Goal: Task Accomplishment & Management: Manage account settings

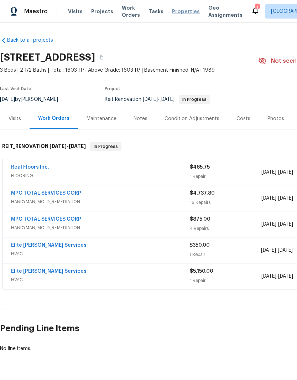
click at [181, 13] on span "Properties" at bounding box center [186, 11] width 28 height 7
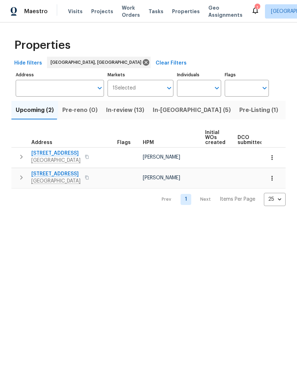
click at [117, 111] on span "In-review (13)" at bounding box center [125, 110] width 38 height 10
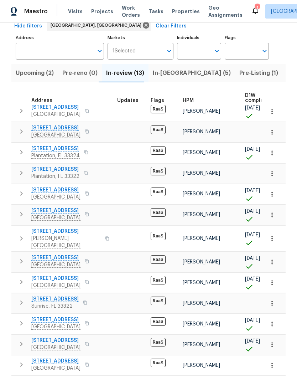
scroll to position [37, 0]
click at [56, 169] on span "9730 NW 15th St" at bounding box center [55, 169] width 48 height 7
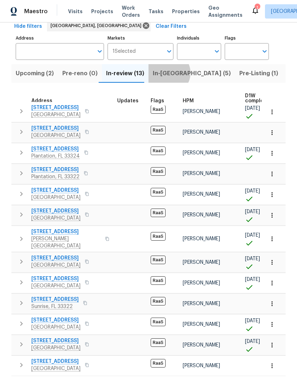
click at [164, 68] on span "In-reno (5)" at bounding box center [192, 73] width 78 height 10
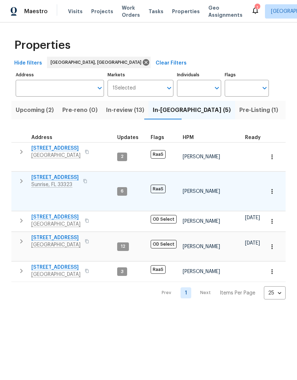
click at [61, 174] on span "4201 NW 120th Ln" at bounding box center [54, 177] width 47 height 7
click at [77, 111] on span "Pre-reno (0)" at bounding box center [79, 110] width 35 height 10
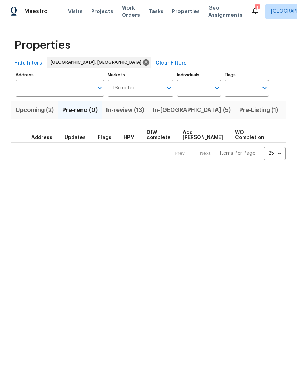
click at [124, 110] on span "In-review (13)" at bounding box center [125, 110] width 38 height 10
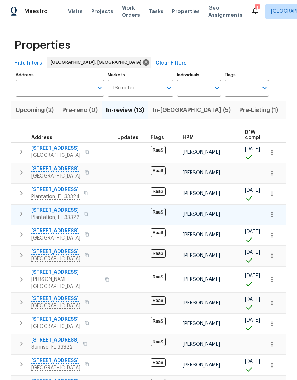
click at [63, 210] on span "9730 NW 15th St" at bounding box center [55, 209] width 48 height 7
click at [168, 106] on span "In-reno (5)" at bounding box center [192, 110] width 78 height 10
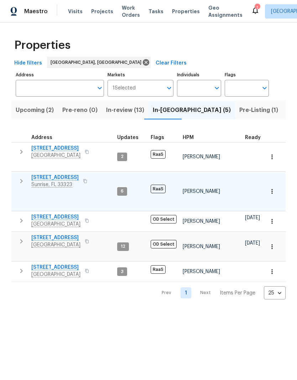
click at [63, 174] on span "4201 NW 120th Ln" at bounding box center [54, 177] width 47 height 7
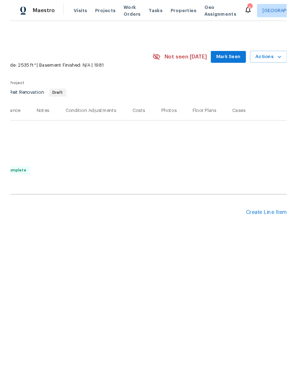
scroll to position [0, 105]
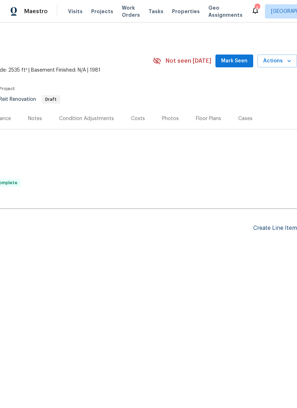
click at [274, 230] on div "Create Line Item" at bounding box center [275, 228] width 44 height 7
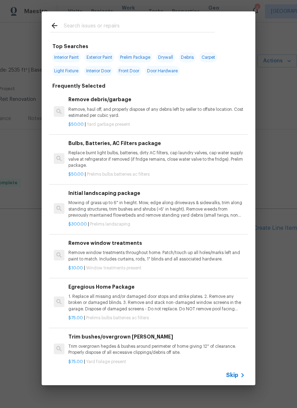
click at [111, 21] on input "text" at bounding box center [139, 26] width 151 height 11
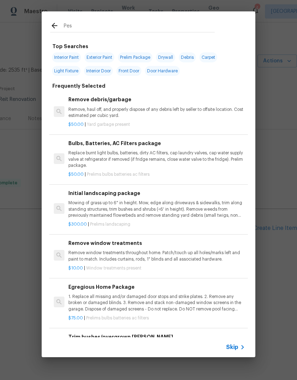
type input "Pest"
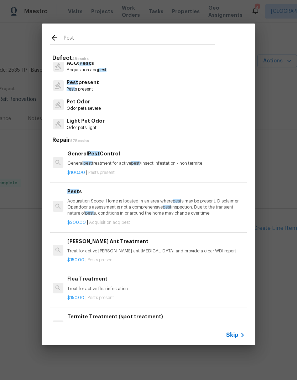
scroll to position [0, 1]
click at [116, 196] on div "Pest s Acquisition Scope: Home is located in an area where pest s may be presen…" at bounding box center [155, 201] width 177 height 29
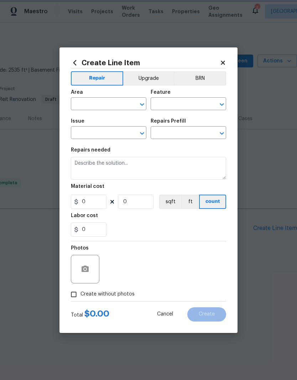
type input "Acquisition"
type input "ACQ: Pests"
type input "Pests $200.00"
type textarea "Acquisition Scope: Home is located in an area where pests may be present. Discl…"
type input "200"
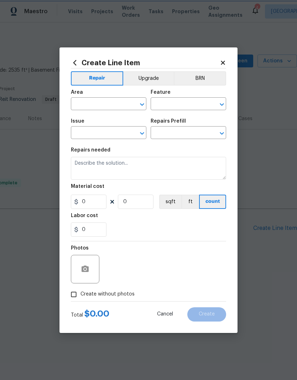
type input "1"
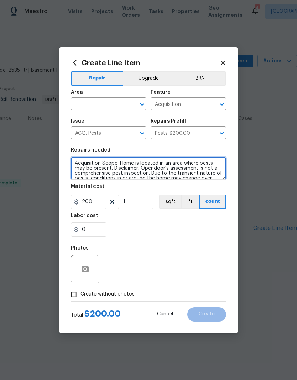
click at [93, 159] on textarea "Acquisition Scope: Home is located in an area where pests may be present. Discl…" at bounding box center [148, 168] width 155 height 23
click at [87, 166] on textarea "Acquisition Scope: Home is located in an area where pests may be present. Discl…" at bounding box center [148, 168] width 155 height 23
click at [86, 166] on textarea "Acquisition Scope: Home is located in an area where pests may be present. Discl…" at bounding box center [148, 168] width 155 height 23
click at [89, 169] on textarea "Acquisition Scope: Home is located in an area where pests may be present. Discl…" at bounding box center [148, 168] width 155 height 23
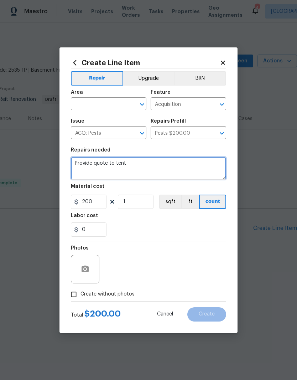
type textarea "Provide quote to tent"
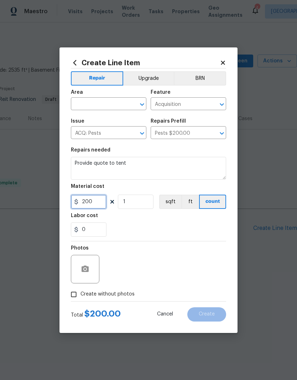
click at [100, 196] on input "200" at bounding box center [89, 201] width 36 height 14
click at [94, 204] on input "200" at bounding box center [89, 201] width 36 height 14
type input "1"
click at [134, 100] on button "Clear" at bounding box center [133, 104] width 10 height 10
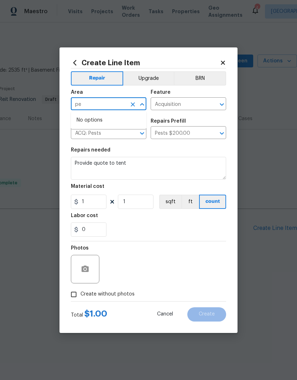
type input "p"
click at [106, 136] on li "Interior Overall" at bounding box center [108, 132] width 75 height 12
type input "Interior Overall"
click at [195, 102] on input "Acquisition" at bounding box center [179, 104] width 56 height 11
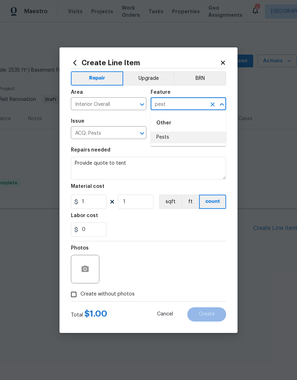
click at [176, 135] on li "Pests" at bounding box center [188, 137] width 75 height 12
type input "Pests"
click at [116, 131] on input "ACQ: Pests" at bounding box center [99, 133] width 56 height 11
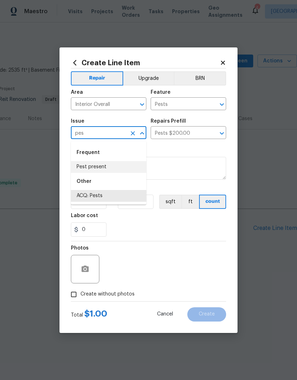
click at [101, 167] on li "Pest present" at bounding box center [108, 167] width 75 height 12
type input "Pest present"
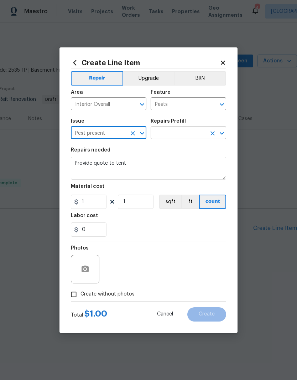
click at [182, 132] on input "text" at bounding box center [179, 133] width 56 height 11
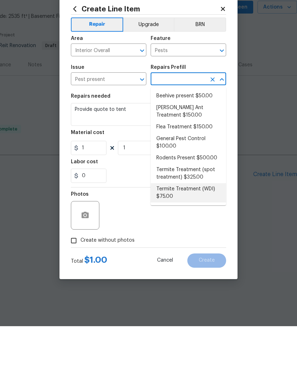
click at [202, 237] on li "Termite Treatment (WDI) $75.00" at bounding box center [188, 246] width 75 height 19
type input "Termite Treatment (WDI) $75.00"
type textarea "Pre-treat for areas conducive to WDI infestation and provide a clean WDI report."
type input "Termite Treatment (WDI) $75.00"
type input "75"
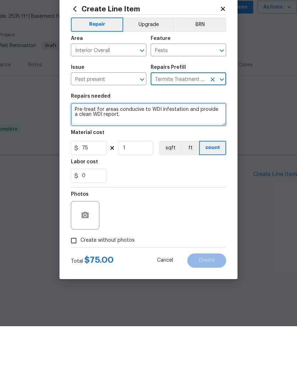
click at [77, 157] on textarea "Pre-treat for areas conducive to WDI infestation and provide a clean WDI report." at bounding box center [148, 168] width 155 height 23
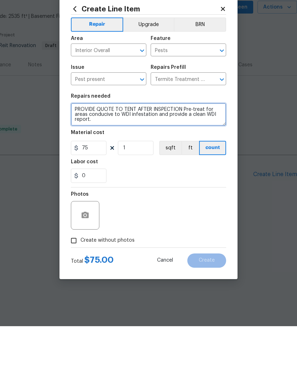
type textarea "PROVIDE QUOTE TO TENT AFTER INSPECTION Pre-treat for areas conducive to WDI inf…"
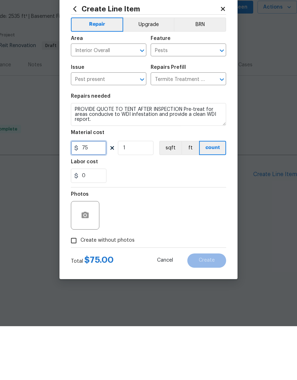
click at [100, 194] on input "75" at bounding box center [89, 201] width 36 height 14
type input "1"
click at [191, 183] on section "Repairs needed PROVIDE QUOTE TO TENT AFTER INSPECTION Pre-treat for areas condu…" at bounding box center [148, 192] width 155 height 98
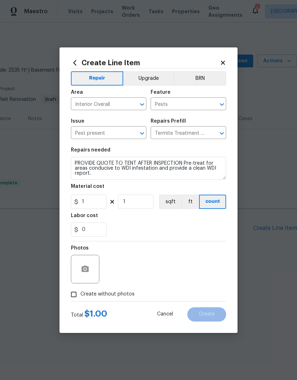
click at [78, 292] on input "Create without photos" at bounding box center [74, 294] width 14 height 14
checkbox input "true"
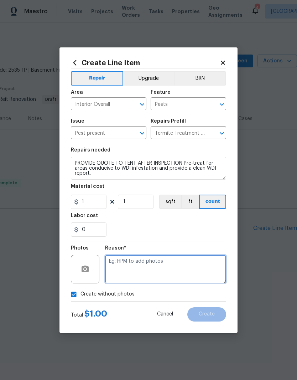
click at [160, 263] on textarea at bounding box center [165, 269] width 121 height 28
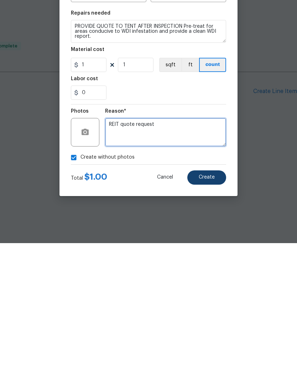
type textarea "REIT quote request"
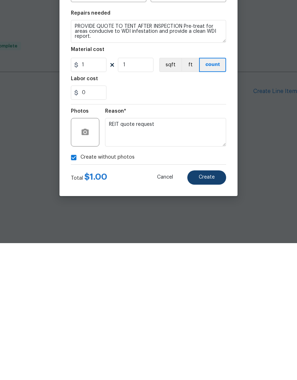
click at [209, 307] on button "Create" at bounding box center [206, 314] width 39 height 14
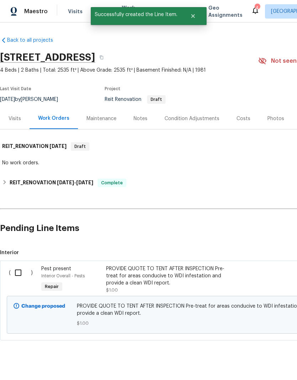
scroll to position [0, 0]
click at [20, 270] on input "checkbox" at bounding box center [21, 272] width 20 height 15
checkbox input "true"
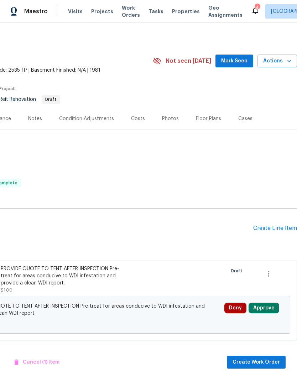
scroll to position [0, 105]
click at [267, 308] on button "Approve" at bounding box center [263, 307] width 31 height 11
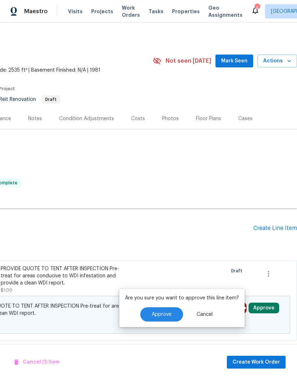
click at [225, 237] on h2 "Pending Line Items" at bounding box center [74, 227] width 358 height 33
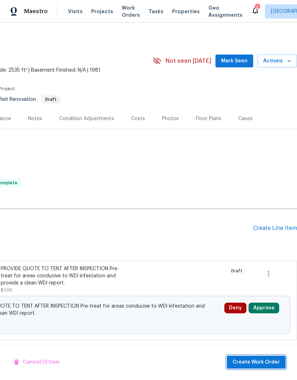
click at [261, 362] on span "Create Work Order" at bounding box center [255, 361] width 47 height 9
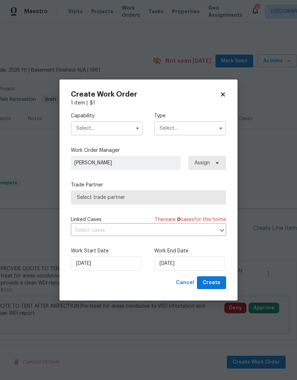
click at [114, 130] on input "text" at bounding box center [107, 128] width 72 height 14
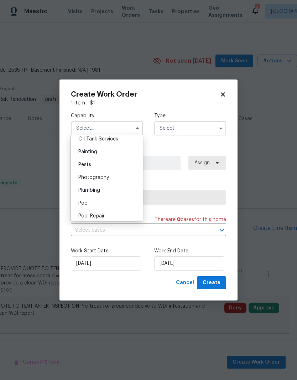
scroll to position [584, 0]
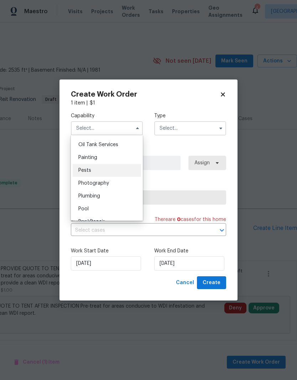
click at [87, 173] on div "Pests" at bounding box center [107, 170] width 68 height 13
type input "Pests"
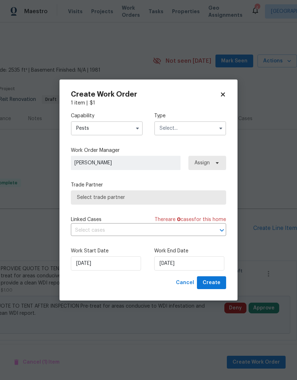
click at [194, 128] on input "text" at bounding box center [190, 128] width 72 height 14
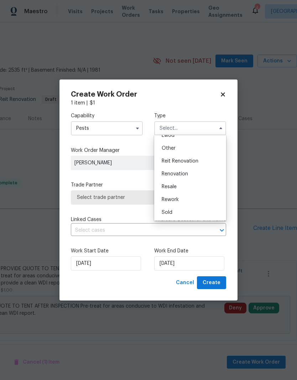
scroll to position [85, 0]
click at [200, 163] on div "Reit Renovation" at bounding box center [190, 161] width 68 height 13
type input "Reit Renovation"
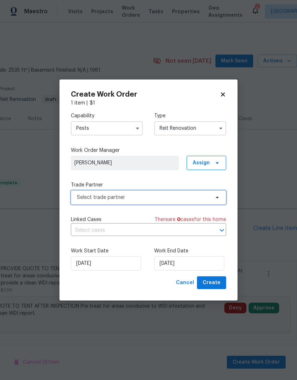
click at [163, 195] on span "Select trade partner" at bounding box center [143, 197] width 133 height 7
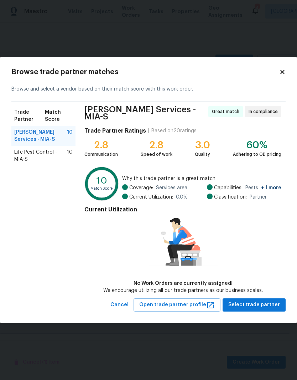
click at [42, 157] on span "Life Pest Control - MIA-S" at bounding box center [40, 155] width 53 height 14
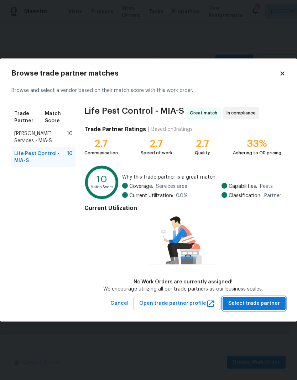
click at [268, 306] on span "Select trade partner" at bounding box center [254, 303] width 52 height 9
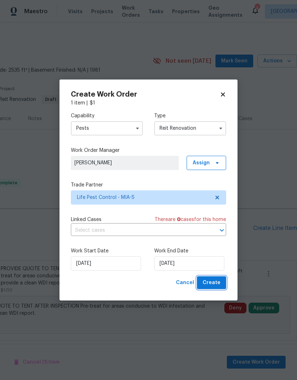
click at [209, 283] on span "Create" at bounding box center [212, 282] width 18 height 9
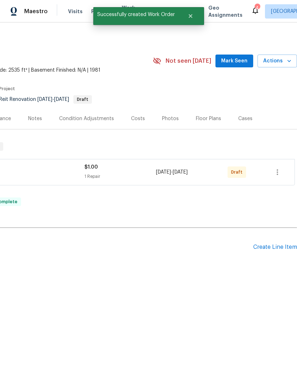
scroll to position [0, 105]
click at [276, 174] on icon "button" at bounding box center [277, 172] width 9 height 9
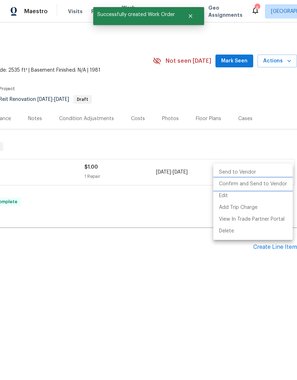
click at [276, 180] on li "Confirm and Send to Vendor" at bounding box center [252, 184] width 79 height 12
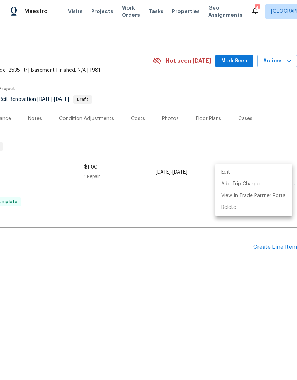
click at [240, 147] on div at bounding box center [148, 190] width 297 height 380
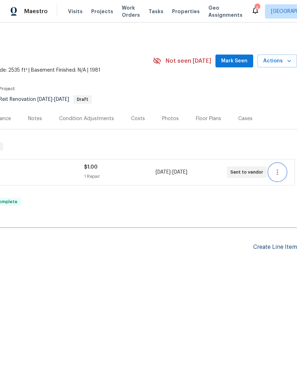
click at [270, 250] on div "Create Line Item" at bounding box center [275, 247] width 44 height 7
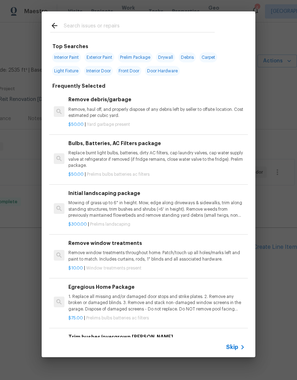
click at [98, 15] on div at bounding box center [133, 25] width 182 height 28
click at [81, 22] on input "text" at bounding box center [139, 26] width 151 height 11
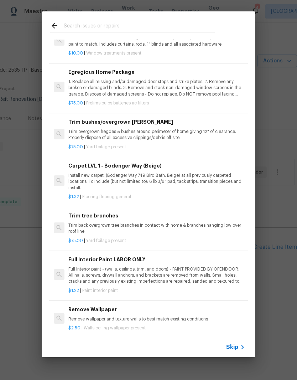
scroll to position [214, 0]
click at [239, 345] on icon at bounding box center [242, 346] width 9 height 9
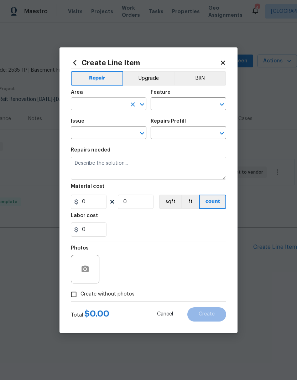
click at [120, 101] on input "text" at bounding box center [99, 104] width 56 height 11
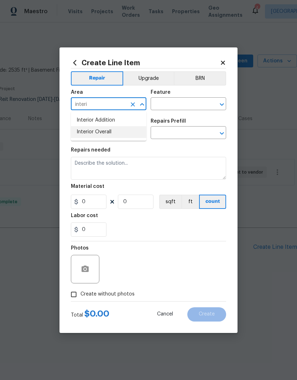
click at [112, 134] on li "Interior Overall" at bounding box center [108, 132] width 75 height 12
type input "Interior Overall"
click at [186, 103] on input "text" at bounding box center [179, 104] width 56 height 11
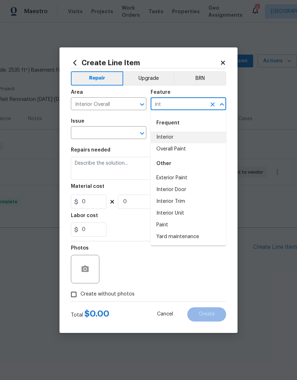
click at [175, 137] on li "Interior" at bounding box center [188, 137] width 75 height 12
type input "Interior"
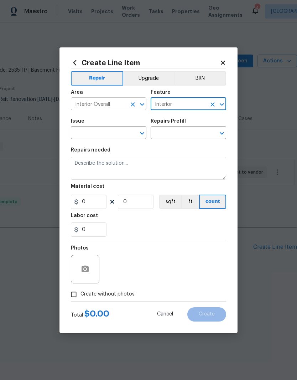
click at [108, 103] on input "Interior Overall" at bounding box center [99, 104] width 56 height 11
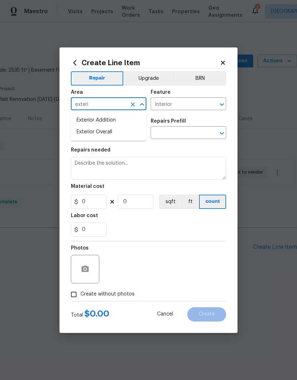
click at [104, 132] on li "Exterior Overall" at bounding box center [108, 132] width 75 height 12
type input "Exterior Overall"
click at [196, 99] on input "Interior" at bounding box center [179, 104] width 56 height 11
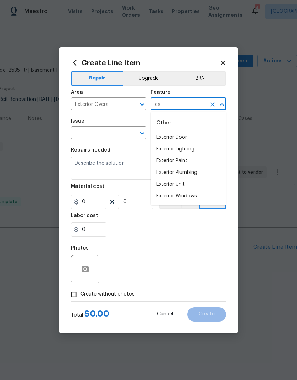
type input "e"
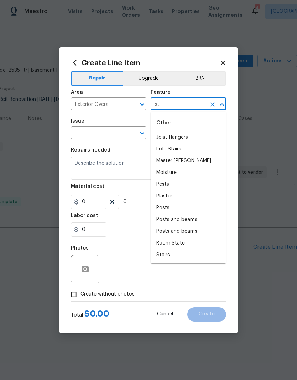
type input "s"
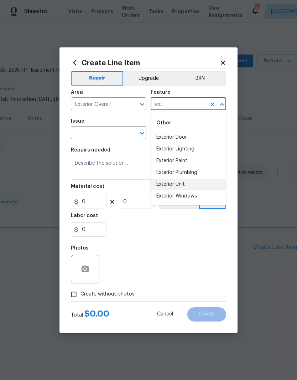
click at [177, 184] on li "Exterior Unit" at bounding box center [188, 184] width 75 height 12
type input "Exterior Unit"
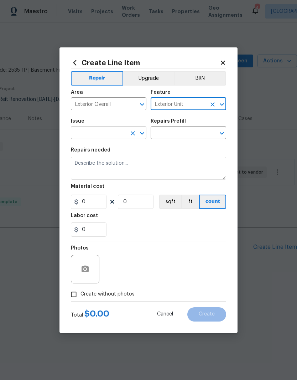
click at [113, 130] on input "text" at bounding box center [99, 133] width 56 height 11
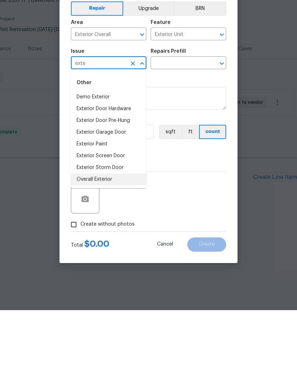
click at [110, 243] on li "Overall Exterior" at bounding box center [108, 249] width 75 height 12
type input "Overall Exterior"
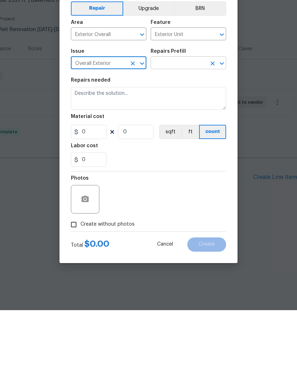
click at [189, 128] on input "text" at bounding box center [179, 133] width 56 height 11
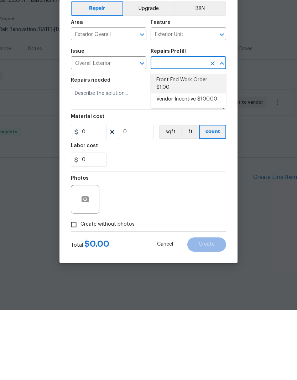
click at [194, 144] on li "Front End Work Order $1.00" at bounding box center [188, 153] width 75 height 19
type input "Front End Work Order $1.00"
type textarea "Placeholder line item for the creation of front end work orders."
type input "1"
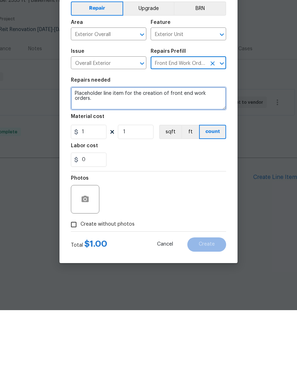
click at [77, 157] on textarea "Placeholder line item for the creation of front end work orders." at bounding box center [148, 168] width 155 height 23
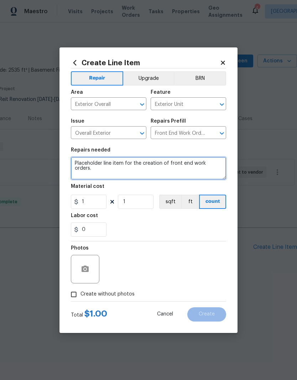
click at [77, 164] on textarea "Placeholder line item for the creation of front end work orders." at bounding box center [148, 168] width 155 height 23
paste textarea "Hello alexbaq, we have a new house assigned as one of our listing pilot homes w…"
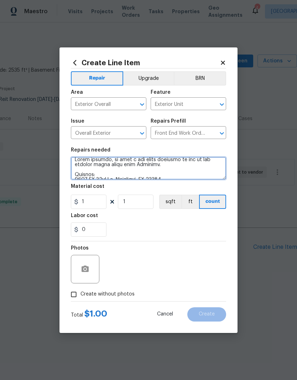
click at [154, 166] on textarea at bounding box center [148, 168] width 155 height 23
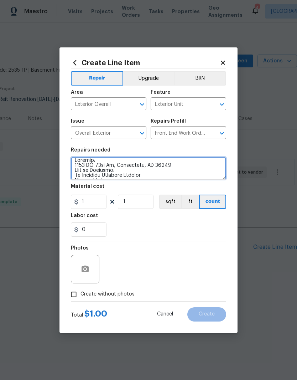
click at [75, 167] on textarea at bounding box center [148, 168] width 155 height 23
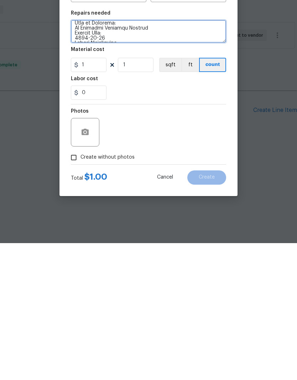
type textarea "Provide quote only Address: 9730 NW 15th St, Plantation, FL 33322 Type of Reque…"
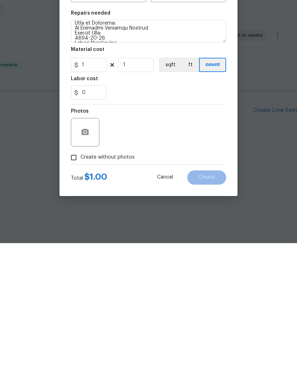
click at [80, 287] on input "Create without photos" at bounding box center [74, 294] width 14 height 14
checkbox input "true"
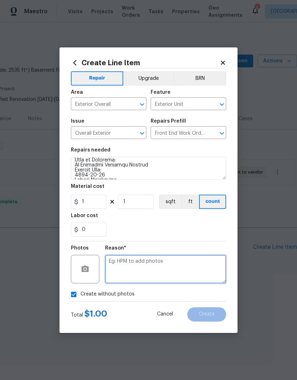
click at [162, 263] on textarea at bounding box center [165, 269] width 121 height 28
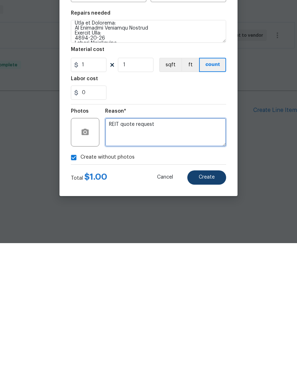
type textarea "REIT quote request"
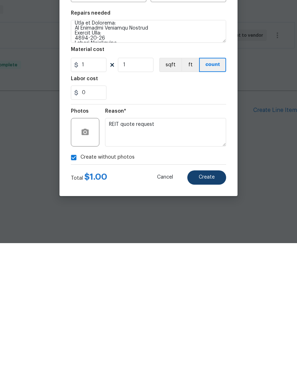
click at [215, 307] on button "Create" at bounding box center [206, 314] width 39 height 14
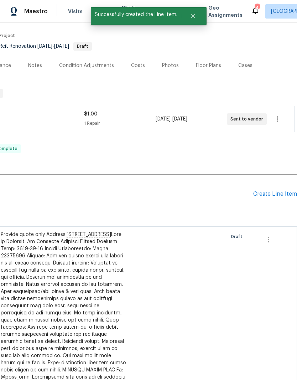
scroll to position [53, 105]
click at [283, 194] on div "Create Line Item" at bounding box center [275, 193] width 44 height 7
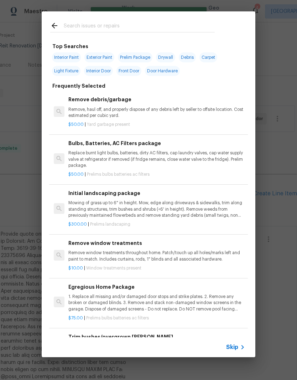
click at [96, 21] on input "text" at bounding box center [139, 26] width 151 height 11
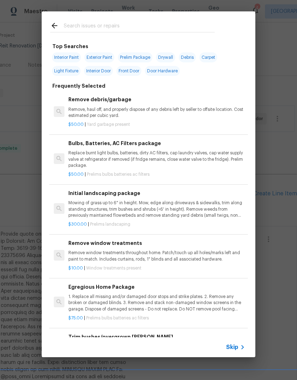
click at [230, 347] on span "Skip" at bounding box center [232, 346] width 12 height 7
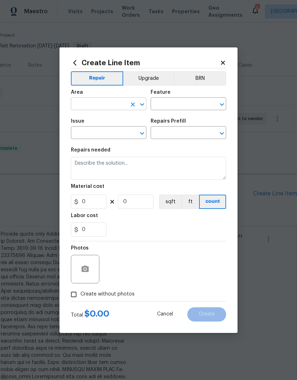
click at [117, 104] on input "text" at bounding box center [99, 104] width 56 height 11
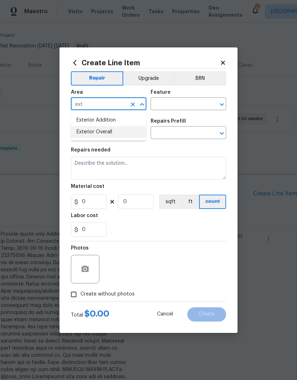
click at [120, 131] on li "Exterior Overall" at bounding box center [108, 132] width 75 height 12
type input "Exterior Overall"
click at [178, 103] on input "text" at bounding box center [179, 104] width 56 height 11
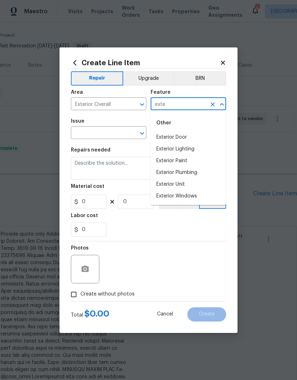
click at [182, 185] on li "Exterior Unit" at bounding box center [188, 184] width 75 height 12
type input "Exterior Unit"
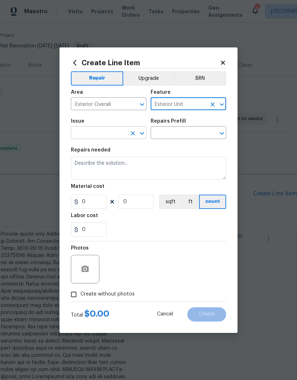
click at [114, 128] on input "text" at bounding box center [99, 133] width 56 height 11
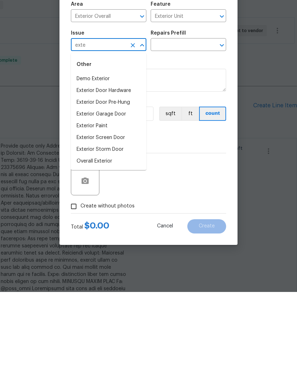
click at [103, 243] on li "Overall Exterior" at bounding box center [108, 249] width 75 height 12
type input "Overall Exterior"
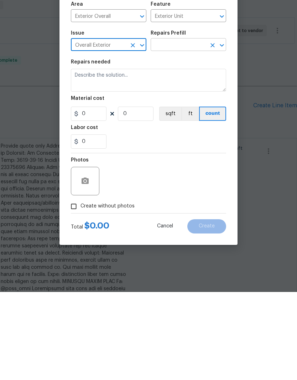
click at [196, 128] on input "text" at bounding box center [179, 133] width 56 height 11
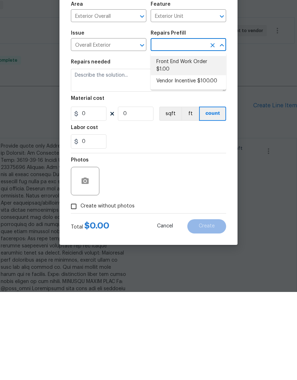
click at [202, 144] on li "Front End Work Order $1.00" at bounding box center [188, 153] width 75 height 19
type input "Front End Work Order $1.00"
type textarea "Placeholder line item for the creation of front end work orders."
type input "1"
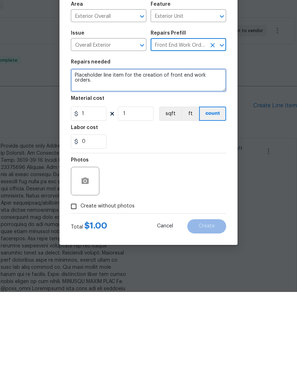
click at [76, 157] on textarea "Placeholder line item for the creation of front end work orders." at bounding box center [148, 168] width 155 height 23
click at [75, 157] on textarea "Placeholder line item for the creation of front end work orders." at bounding box center [148, 168] width 155 height 23
paste textarea "Hello alexbaq, we have a new house assigned as one of our listing pilot homes w…"
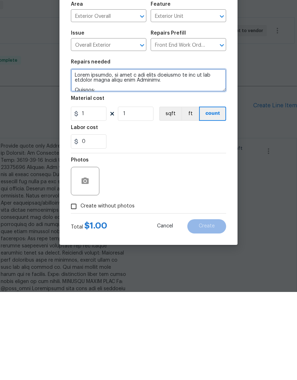
scroll to position [169, 0]
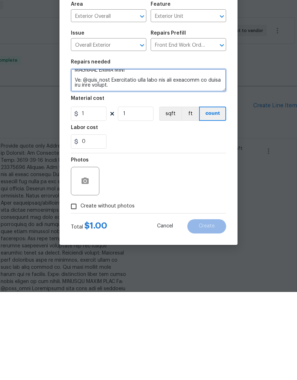
click at [119, 157] on textarea at bounding box center [148, 168] width 155 height 23
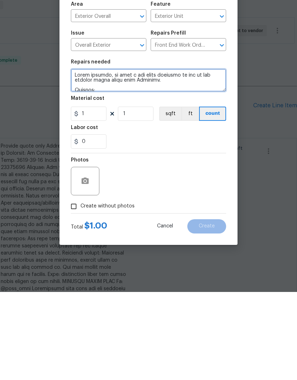
scroll to position [0, 0]
click at [169, 157] on textarea at bounding box center [148, 168] width 155 height 23
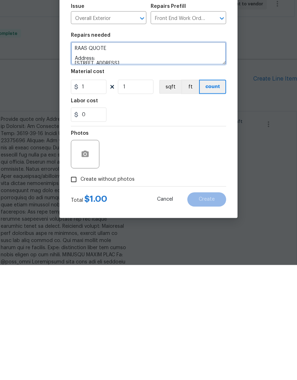
type textarea "RAAS QUOTE Address: 9730 NW 15th St, Plantation, FL 33322 Type of Requests: In …"
click at [79, 287] on input "Create without photos" at bounding box center [74, 294] width 14 height 14
checkbox input "true"
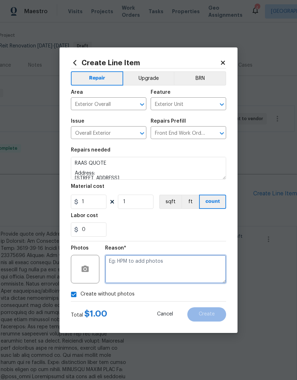
click at [166, 265] on textarea at bounding box center [165, 269] width 121 height 28
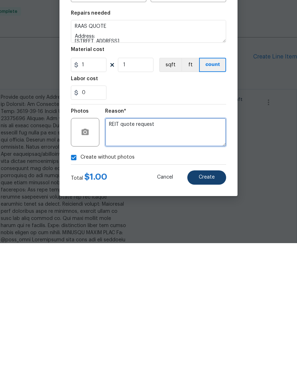
type textarea "REIT quote request"
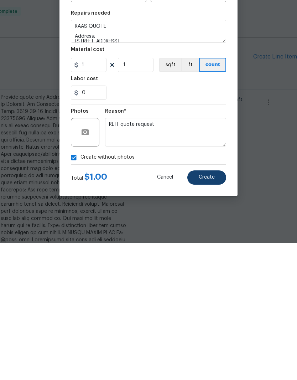
click at [218, 307] on button "Create" at bounding box center [206, 314] width 39 height 14
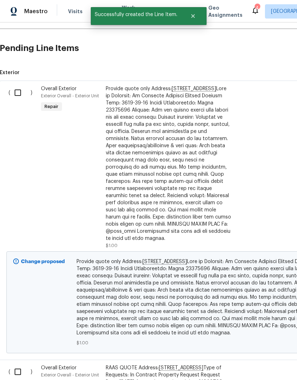
scroll to position [197, 1]
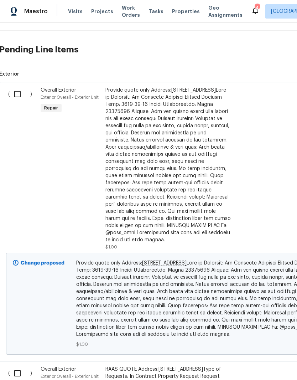
click at [14, 89] on input "checkbox" at bounding box center [20, 94] width 20 height 15
checkbox input "true"
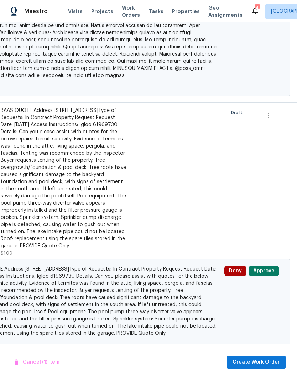
scroll to position [456, 105]
click at [261, 364] on span "Create Work Order" at bounding box center [255, 361] width 47 height 9
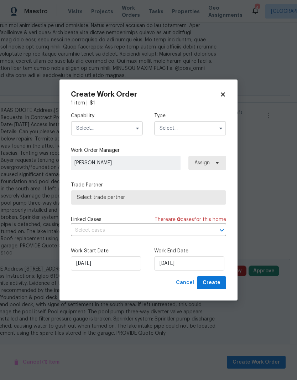
click at [121, 129] on input "text" at bounding box center [107, 128] width 72 height 14
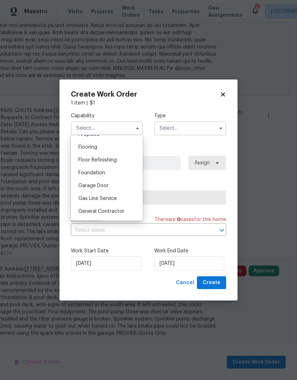
scroll to position [284, 0]
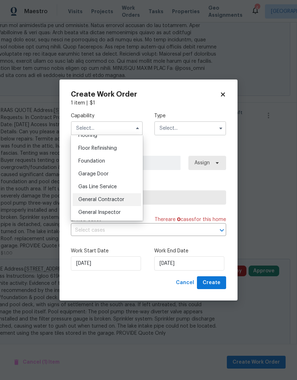
click at [118, 200] on span "General Contractor" at bounding box center [101, 199] width 46 height 5
type input "General Contractor"
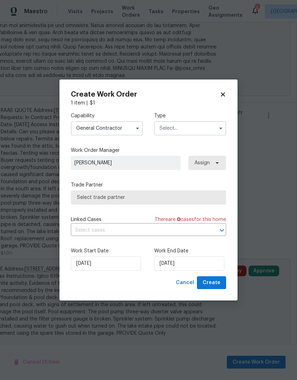
click at [190, 124] on input "text" at bounding box center [190, 128] width 72 height 14
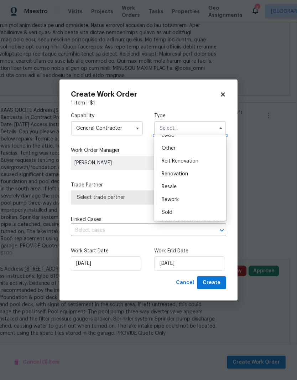
scroll to position [70, 0]
click at [189, 169] on div "Other" at bounding box center [190, 162] width 68 height 13
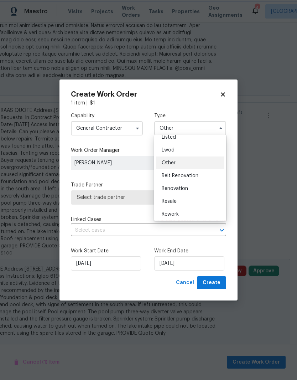
scroll to position [0, 0]
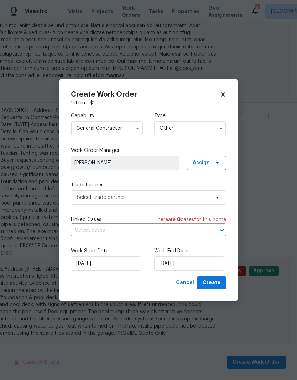
click at [208, 125] on input "Other" at bounding box center [190, 128] width 72 height 14
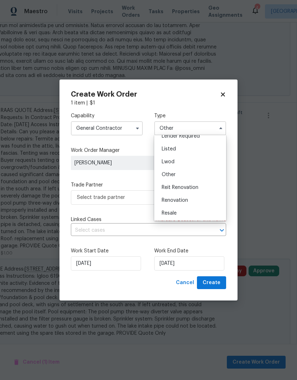
scroll to position [64, 0]
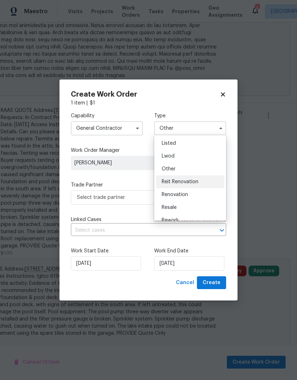
click at [191, 185] on div "Reit Renovation" at bounding box center [190, 181] width 68 height 13
type input "Reit Renovation"
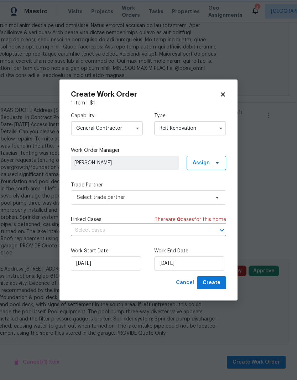
scroll to position [0, 0]
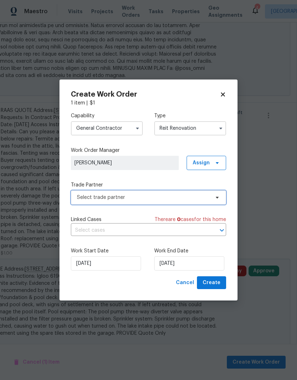
click at [143, 198] on span "Select trade partner" at bounding box center [143, 197] width 133 height 7
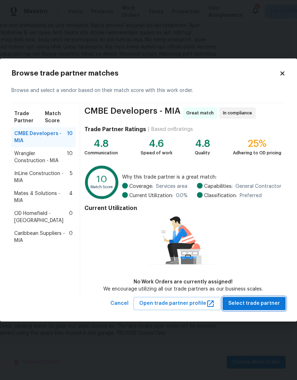
click at [276, 299] on span "Select trade partner" at bounding box center [254, 303] width 52 height 9
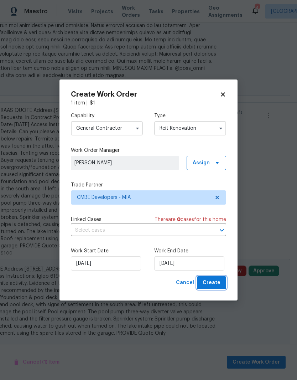
click at [216, 285] on span "Create" at bounding box center [212, 282] width 18 height 9
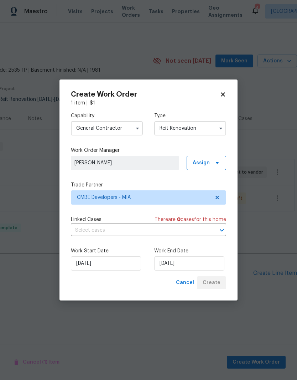
scroll to position [0, 105]
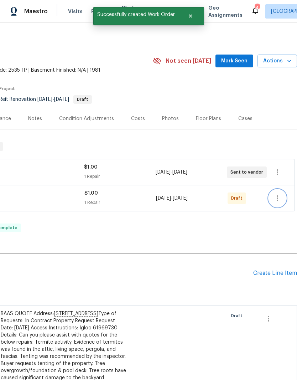
click at [275, 198] on icon "button" at bounding box center [277, 198] width 9 height 9
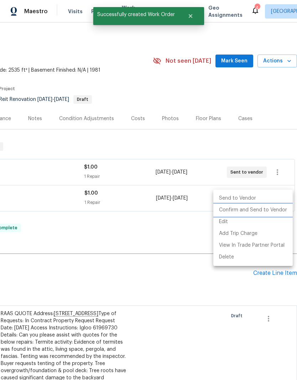
click at [268, 211] on li "Confirm and Send to Vendor" at bounding box center [252, 210] width 79 height 12
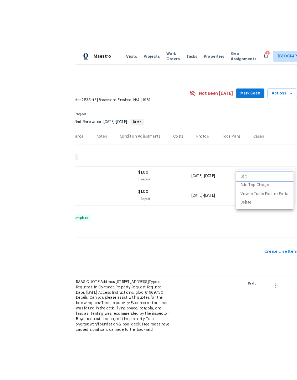
scroll to position [16, 0]
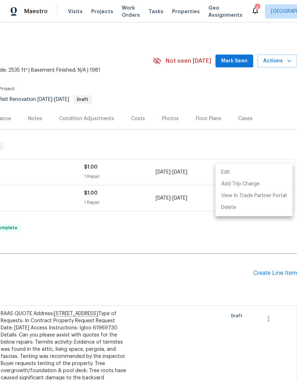
click at [189, 253] on div at bounding box center [148, 190] width 297 height 380
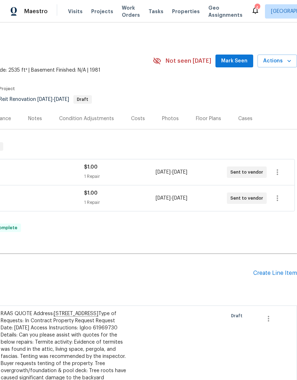
click at [188, 253] on div "Edit Add Trip Charge View In Trade Partner Portal Delete" at bounding box center [148, 190] width 297 height 380
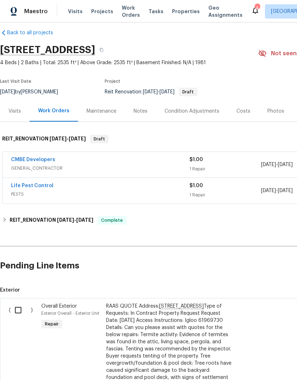
scroll to position [7, 0]
click at [17, 302] on input "checkbox" at bounding box center [21, 309] width 20 height 15
checkbox input "true"
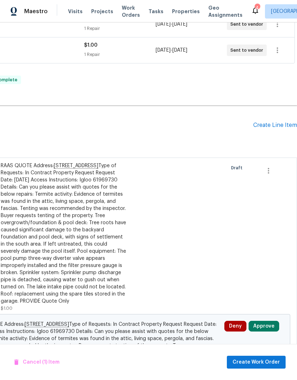
click at [271, 366] on button "Create Work Order" at bounding box center [256, 361] width 59 height 13
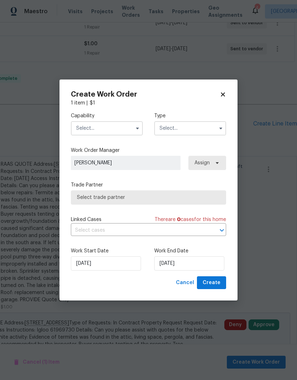
scroll to position [150, 105]
click at [118, 131] on input "text" at bounding box center [107, 128] width 72 height 14
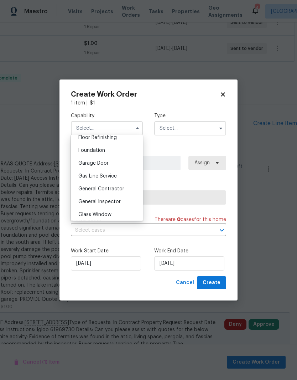
scroll to position [296, 0]
click at [117, 191] on div "General Contractor" at bounding box center [107, 187] width 68 height 13
type input "General Contractor"
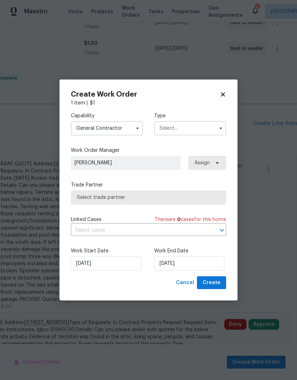
click at [192, 125] on input "text" at bounding box center [190, 128] width 72 height 14
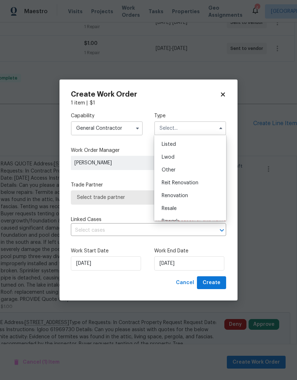
scroll to position [63, 0]
click at [188, 182] on span "Reit Renovation" at bounding box center [180, 182] width 37 height 5
type input "Reit Renovation"
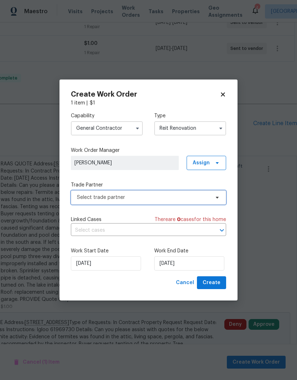
click at [134, 195] on span "Select trade partner" at bounding box center [143, 197] width 133 height 7
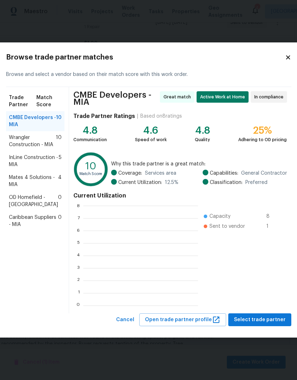
scroll to position [100, 115]
click at [285, 57] on icon at bounding box center [288, 57] width 6 height 6
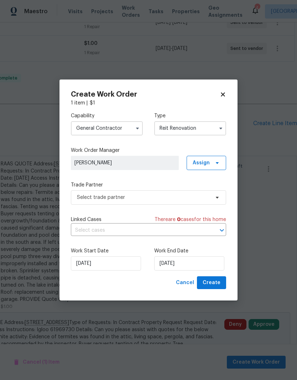
click at [127, 125] on input "General Contractor" at bounding box center [107, 128] width 72 height 14
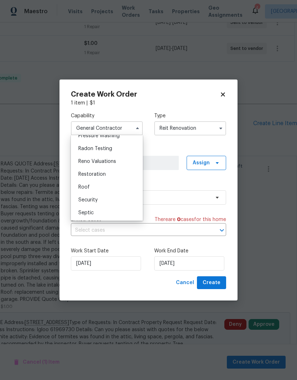
scroll to position [684, 0]
click at [96, 189] on div "Roof" at bounding box center [107, 185] width 68 height 13
type input "Roof"
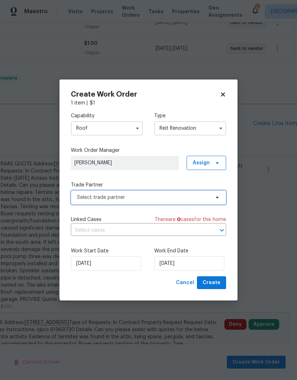
click at [208, 195] on span "Select trade partner" at bounding box center [143, 197] width 133 height 7
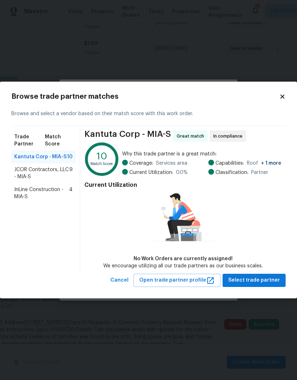
click at [43, 174] on span "JCOR Contractors, LLC - MIA-S" at bounding box center [41, 173] width 55 height 14
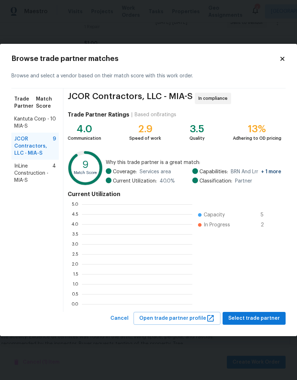
scroll to position [100, 110]
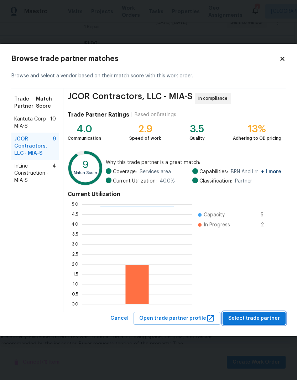
click at [260, 320] on span "Select trade partner" at bounding box center [254, 318] width 52 height 9
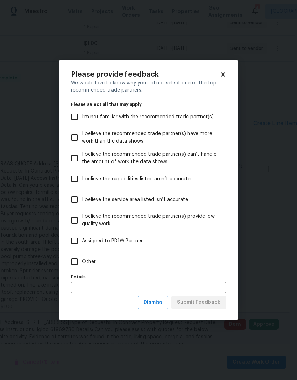
click at [80, 254] on input "Other" at bounding box center [74, 261] width 15 height 15
checkbox input "true"
click at [218, 305] on span "Submit Feedback" at bounding box center [198, 302] width 43 height 9
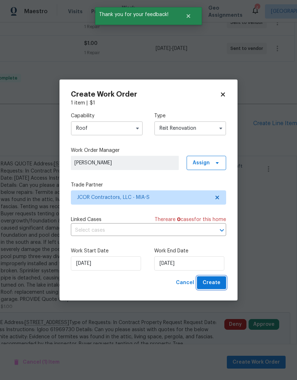
click at [219, 281] on span "Create" at bounding box center [212, 282] width 18 height 9
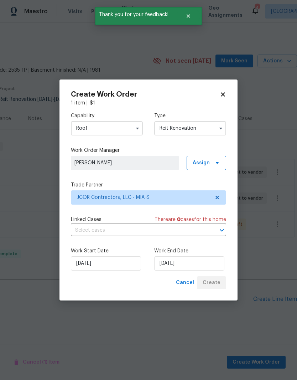
scroll to position [0, 105]
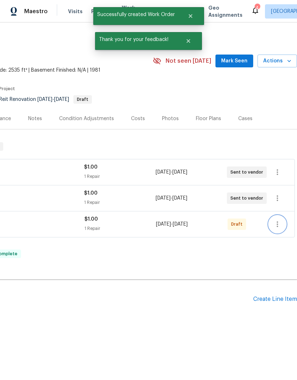
click at [277, 223] on icon "button" at bounding box center [277, 224] width 1 height 6
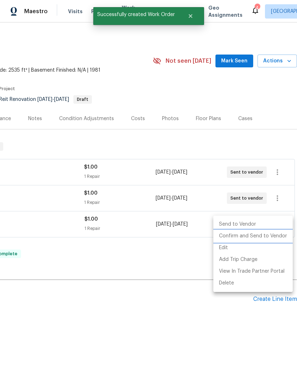
click at [272, 237] on li "Confirm and Send to Vendor" at bounding box center [252, 236] width 79 height 12
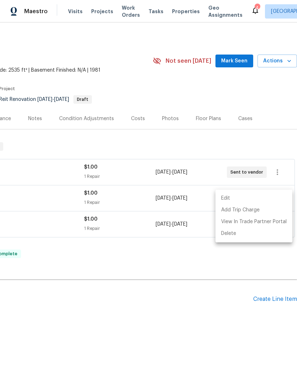
click at [188, 142] on div at bounding box center [148, 190] width 297 height 380
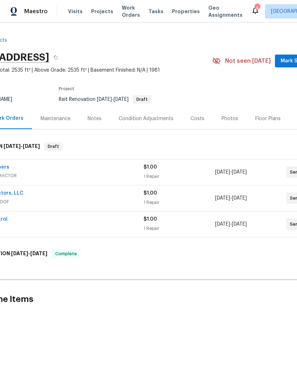
scroll to position [0, 105]
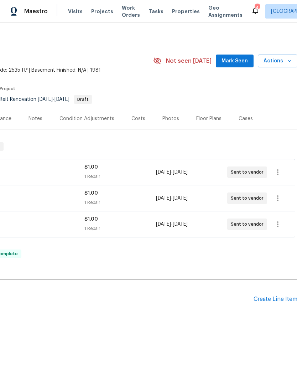
click at [241, 57] on span "Mark Seen" at bounding box center [234, 61] width 26 height 9
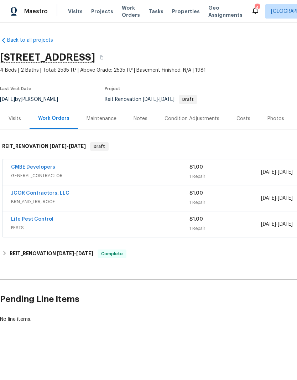
scroll to position [0, 0]
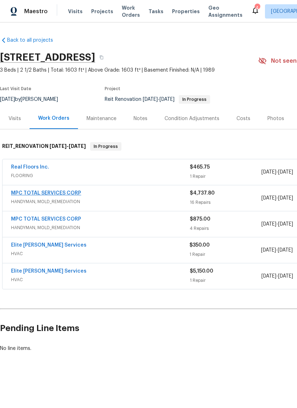
click at [64, 190] on link "MPC TOTAL SERVICES CORP" at bounding box center [46, 192] width 70 height 5
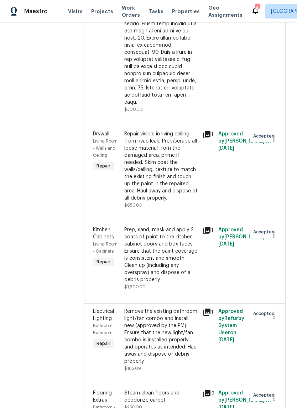
scroll to position [1180, 0]
click at [168, 169] on div "Repair visible in living ceiling from hvac leak, Prep/scrape all loose material…" at bounding box center [161, 165] width 74 height 71
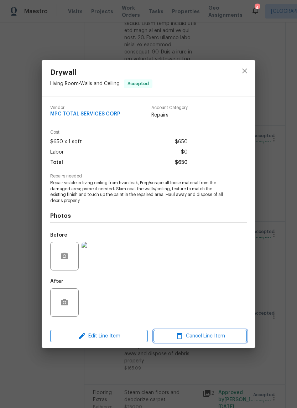
click at [220, 338] on span "Cancel Line Item" at bounding box center [200, 335] width 89 height 9
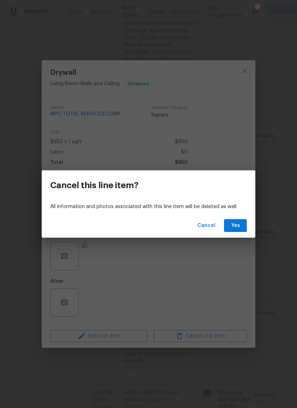
click at [238, 226] on span "Yes" at bounding box center [235, 225] width 11 height 9
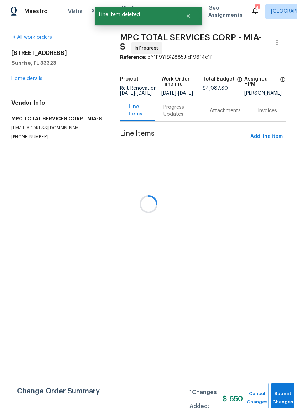
scroll to position [0, 0]
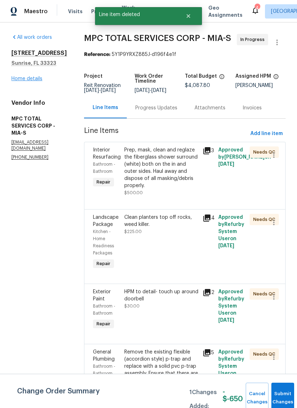
click at [31, 77] on link "Home details" at bounding box center [26, 78] width 31 height 5
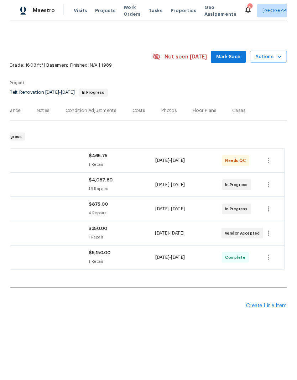
scroll to position [0, 105]
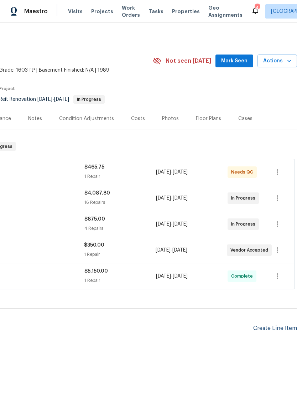
click at [279, 325] on div "Create Line Item" at bounding box center [275, 328] width 44 height 7
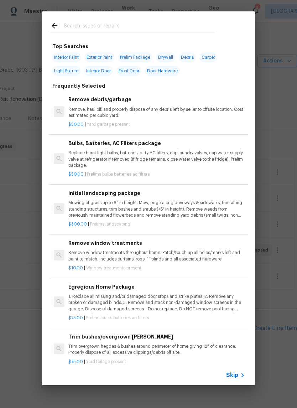
click at [88, 24] on input "text" at bounding box center [139, 26] width 151 height 11
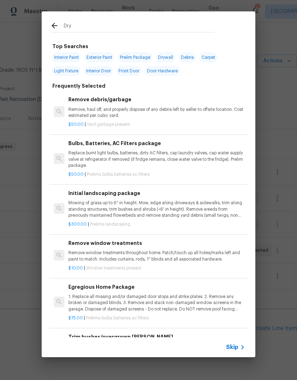
type input "Dryw"
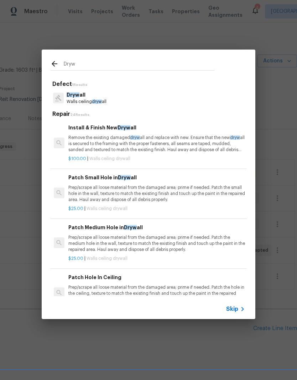
click at [100, 96] on p "Dryw all" at bounding box center [87, 94] width 40 height 7
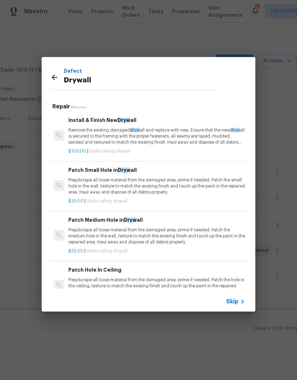
click at [181, 132] on p "Remove the existing damaged dryw all and replace with new. Ensure that the new …" at bounding box center [156, 136] width 177 height 18
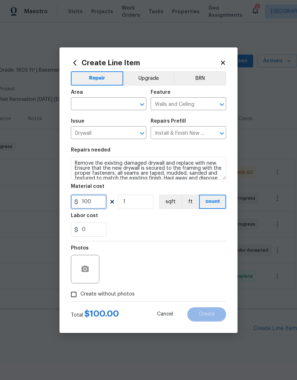
click at [100, 199] on input "100" at bounding box center [89, 201] width 36 height 14
type input "965"
click at [112, 101] on input "text" at bounding box center [99, 104] width 56 height 11
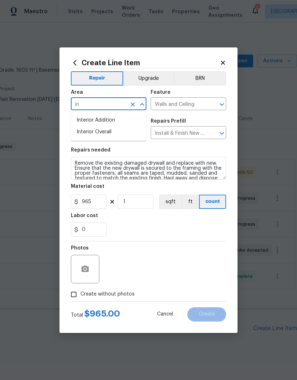
type input "i"
click at [98, 121] on li "Living Room" at bounding box center [108, 120] width 75 height 12
type input "Living Room"
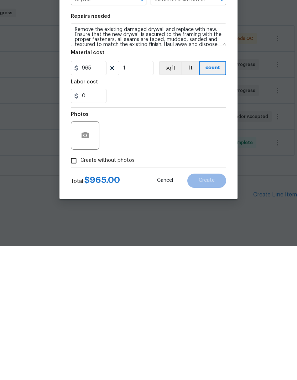
scroll to position [3, 0]
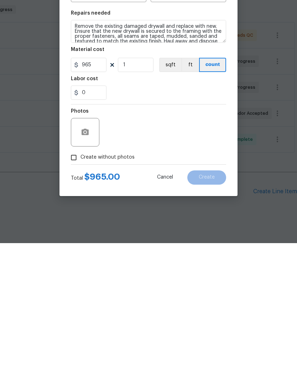
click at [100, 290] on span "Create without photos" at bounding box center [107, 293] width 54 height 7
click at [80, 287] on input "Create without photos" at bounding box center [74, 294] width 14 height 14
checkbox input "true"
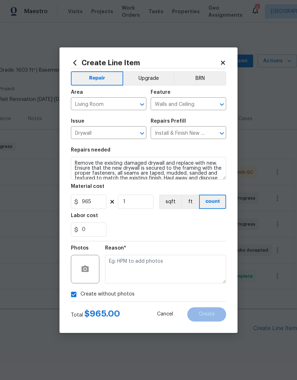
click at [177, 257] on textarea at bounding box center [165, 269] width 121 height 28
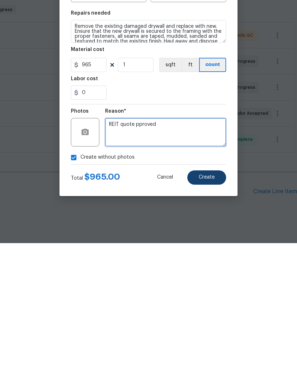
type textarea "REIT quote pproved"
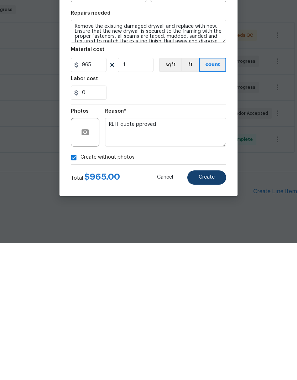
click at [218, 307] on button "Create" at bounding box center [206, 314] width 39 height 14
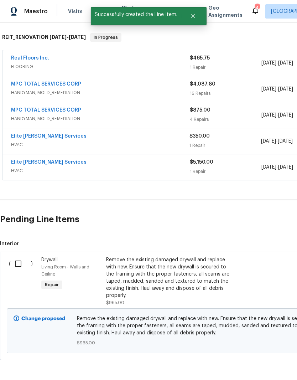
scroll to position [109, 0]
click at [19, 256] on input "checkbox" at bounding box center [21, 263] width 20 height 15
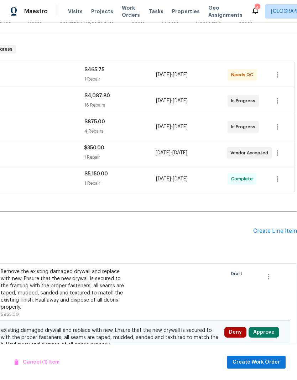
scroll to position [97, 105]
click at [265, 363] on span "Create Work Order" at bounding box center [255, 361] width 47 height 9
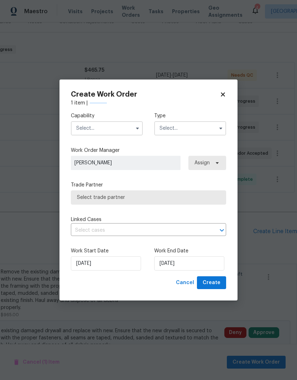
checkbox input "false"
click at [120, 130] on input "text" at bounding box center [107, 128] width 72 height 14
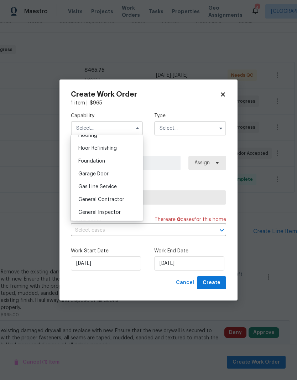
scroll to position [285, 0]
click at [121, 199] on span "General Contractor" at bounding box center [101, 198] width 46 height 5
type input "General Contractor"
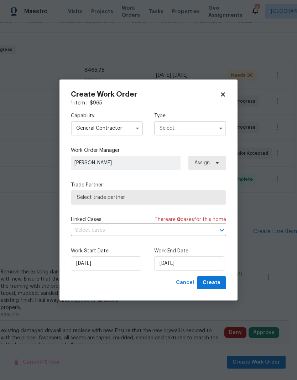
click at [194, 126] on input "text" at bounding box center [190, 128] width 72 height 14
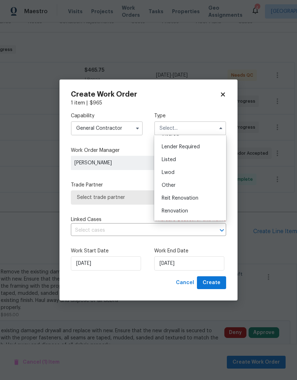
scroll to position [55, 0]
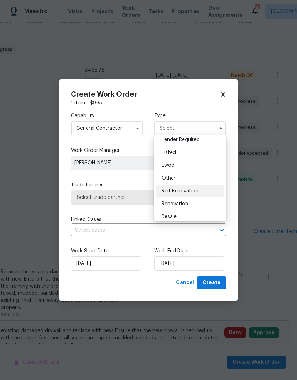
click at [193, 189] on span "Reit Renovation" at bounding box center [180, 190] width 37 height 5
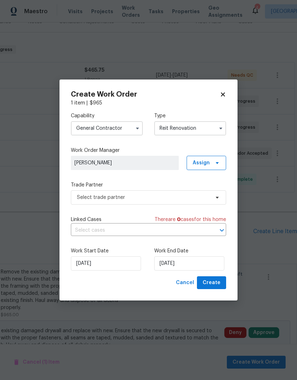
type input "Reit Renovation"
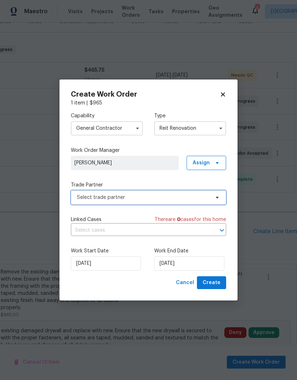
click at [123, 199] on span "Select trade partner" at bounding box center [143, 197] width 133 height 7
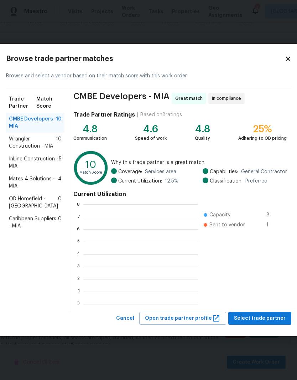
scroll to position [100, 115]
click at [45, 150] on span "Wrangler Construction - MIA" at bounding box center [32, 142] width 47 height 14
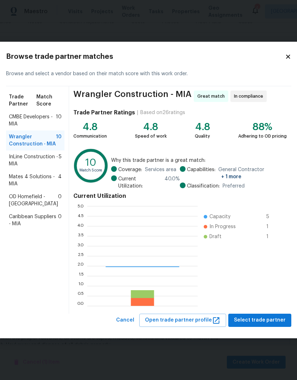
scroll to position [100, 110]
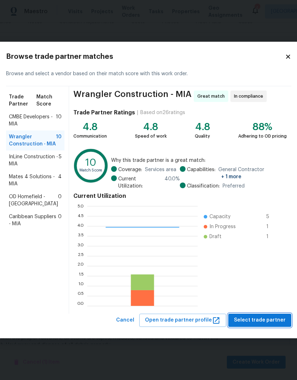
click at [260, 324] on button "Select trade partner" at bounding box center [259, 319] width 63 height 13
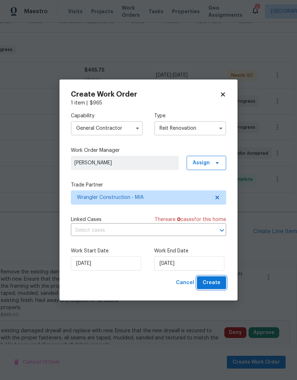
click at [216, 285] on span "Create" at bounding box center [212, 282] width 18 height 9
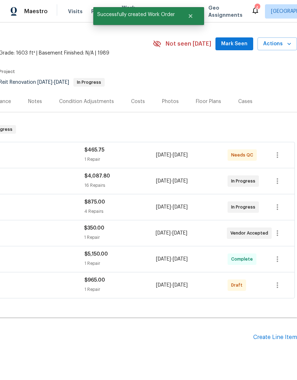
scroll to position [17, 105]
click at [277, 282] on icon "button" at bounding box center [277, 285] width 1 height 6
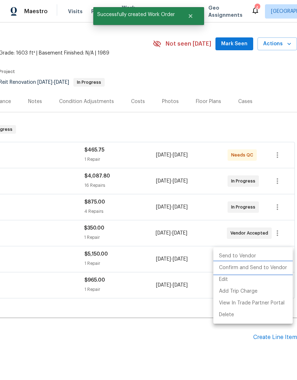
click at [278, 267] on li "Confirm and Send to Vendor" at bounding box center [252, 268] width 79 height 12
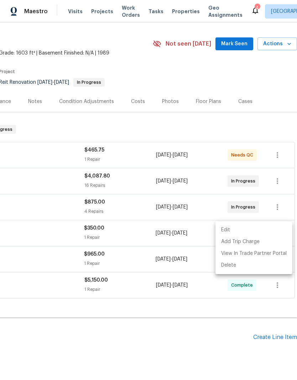
click at [239, 18] on div at bounding box center [148, 190] width 297 height 380
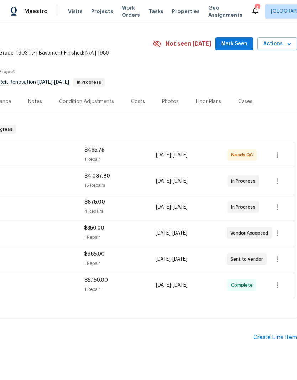
click at [233, 40] on span "Mark Seen" at bounding box center [234, 44] width 26 height 9
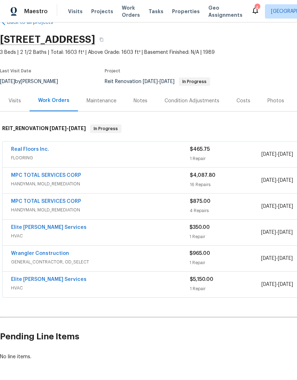
scroll to position [17, 0]
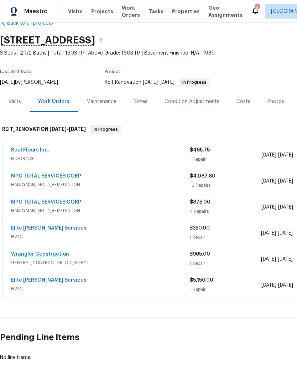
click at [53, 251] on link "Wrangler Construction" at bounding box center [40, 253] width 58 height 5
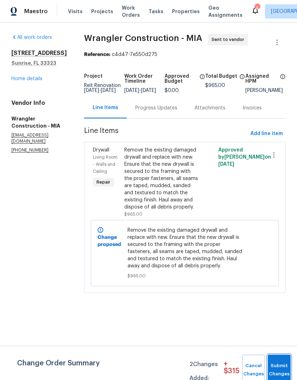
click at [281, 364] on button "Submit Changes" at bounding box center [279, 369] width 23 height 31
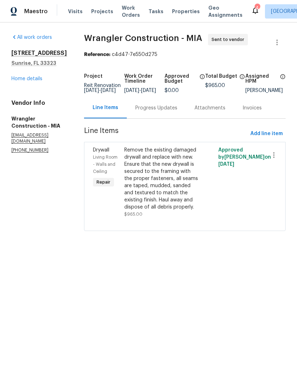
click at [137, 111] on div "Progress Updates" at bounding box center [156, 107] width 42 height 7
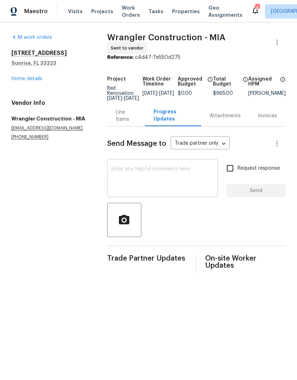
click at [169, 170] on textarea at bounding box center [162, 178] width 102 height 25
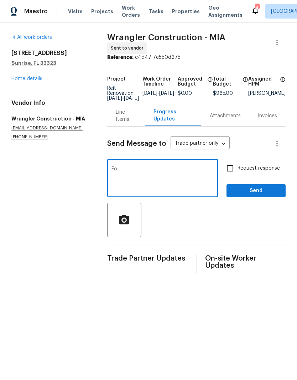
type textarea "F"
click at [112, 169] on textarea "Completion expectation 10/9" at bounding box center [162, 178] width 102 height 25
click at [156, 188] on textarea "Good morning Wrangler work order sent please adhere to the followingCompletion …" at bounding box center [162, 178] width 102 height 25
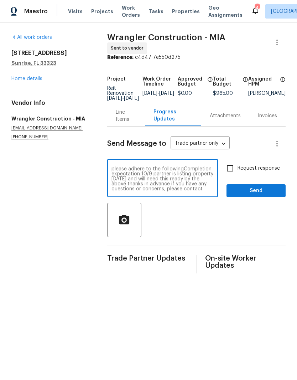
scroll to position [5, 0]
type textarea "Good morning Wrangler work order sent please adhere to the followingCompletion …"
click at [231, 170] on input "Request response" at bounding box center [230, 168] width 15 height 15
checkbox input "true"
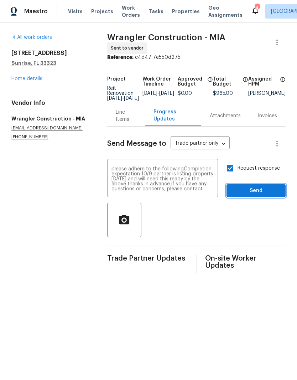
click at [250, 192] on span "Send" at bounding box center [256, 190] width 48 height 9
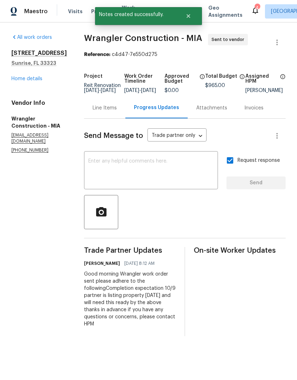
scroll to position [0, 0]
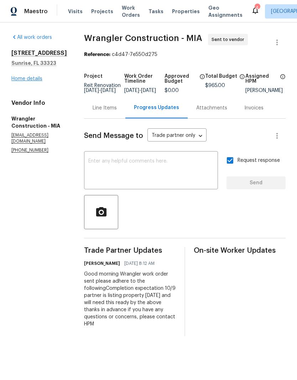
click at [26, 81] on link "Home details" at bounding box center [26, 78] width 31 height 5
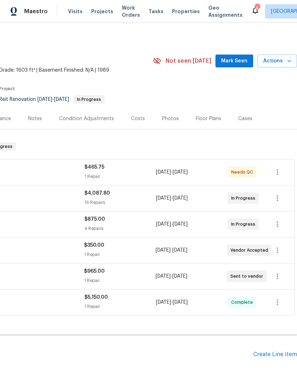
scroll to position [0, 105]
click at [241, 59] on span "Mark Seen" at bounding box center [234, 61] width 26 height 9
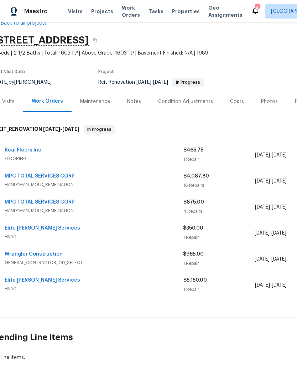
scroll to position [17, 6]
click at [166, 151] on div "Real Floors Inc." at bounding box center [94, 150] width 179 height 9
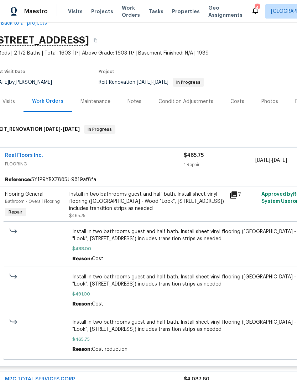
click at [163, 195] on div "Install in two bathrooms guest and half bath. Install sheet vinyl flooring (Sug…" at bounding box center [147, 200] width 156 height 21
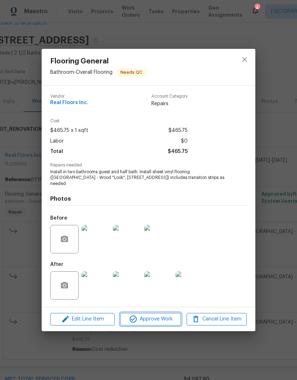
click at [166, 313] on button "Approve Work" at bounding box center [150, 319] width 60 height 12
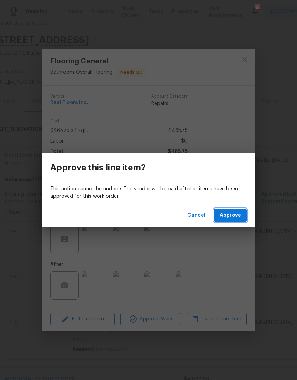
click at [240, 209] on button "Approve" at bounding box center [230, 215] width 33 height 13
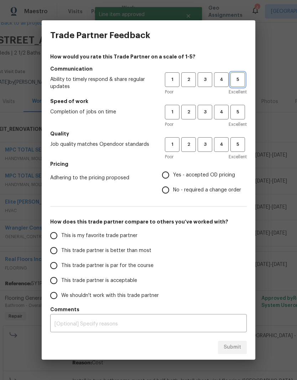
click at [237, 79] on span "5" at bounding box center [237, 79] width 13 height 8
click at [241, 114] on span "5" at bounding box center [237, 112] width 13 height 8
click at [240, 152] on button "5" at bounding box center [237, 144] width 15 height 15
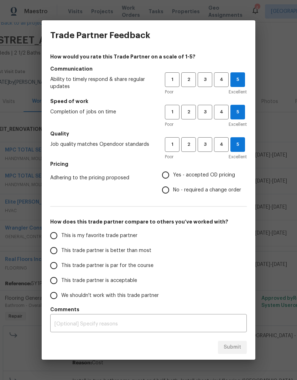
click at [166, 176] on input "Yes - accepted OD pricing" at bounding box center [165, 174] width 15 height 15
radio input "true"
click at [59, 246] on input "This trade partner is better than most" at bounding box center [53, 250] width 15 height 15
click at [234, 347] on span "Submit" at bounding box center [232, 346] width 17 height 9
radio input "true"
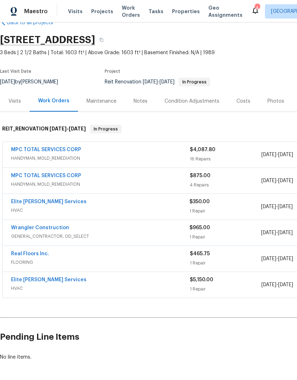
scroll to position [17, 0]
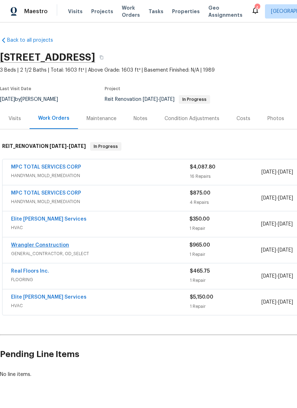
click at [54, 246] on link "Wrangler Construction" at bounding box center [40, 244] width 58 height 5
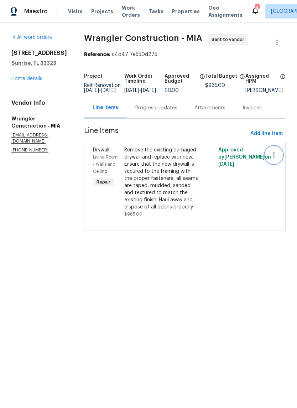
click at [271, 158] on icon "button" at bounding box center [273, 155] width 9 height 9
click at [280, 158] on li "Cancel" at bounding box center [276, 160] width 27 height 12
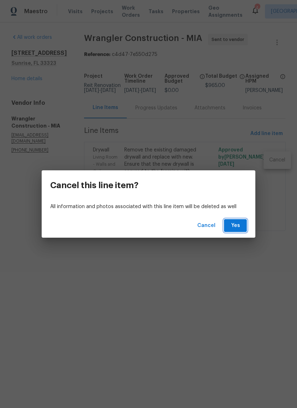
click at [244, 224] on button "Yes" at bounding box center [235, 225] width 23 height 13
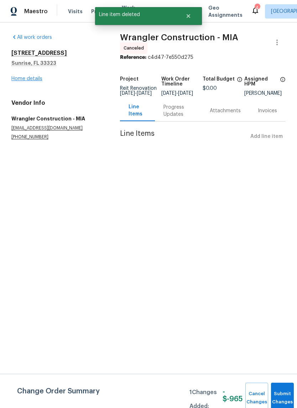
click at [31, 78] on link "Home details" at bounding box center [26, 78] width 31 height 5
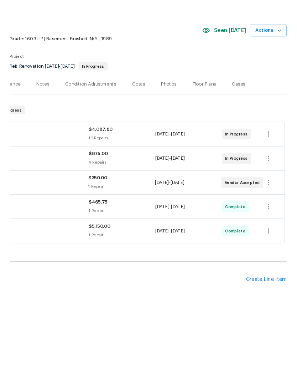
scroll to position [0, 105]
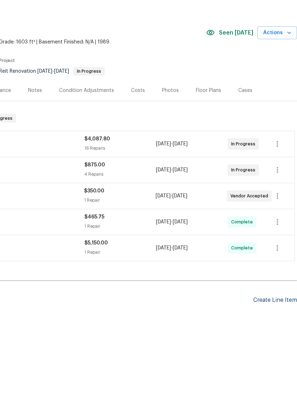
click at [272, 325] on div "Create Line Item" at bounding box center [275, 328] width 44 height 7
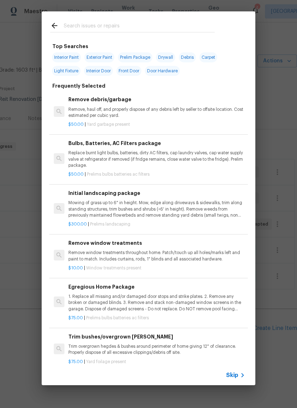
click at [88, 23] on input "text" at bounding box center [139, 26] width 151 height 11
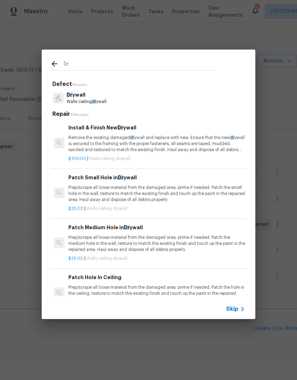
type input "Dry"
click at [104, 102] on p "Walls ceiling dry wall" at bounding box center [87, 102] width 40 height 6
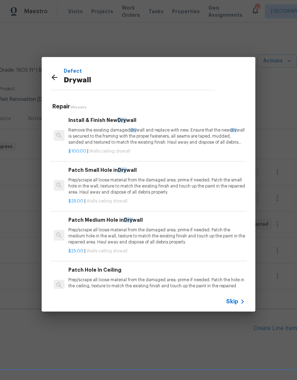
click at [168, 129] on p "Remove the existing damaged dry wall and replace with new. Ensure that the new …" at bounding box center [156, 136] width 177 height 18
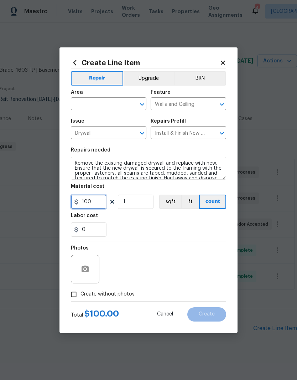
click at [105, 200] on input "100" at bounding box center [89, 201] width 36 height 14
type input "965"
click at [107, 100] on input "text" at bounding box center [99, 104] width 56 height 11
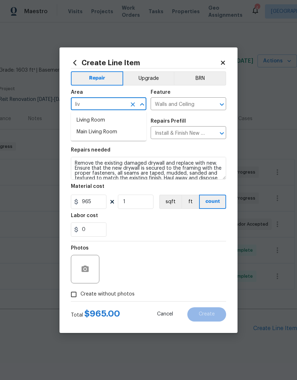
click at [109, 119] on li "Living Room" at bounding box center [108, 120] width 75 height 12
type input "Living Room"
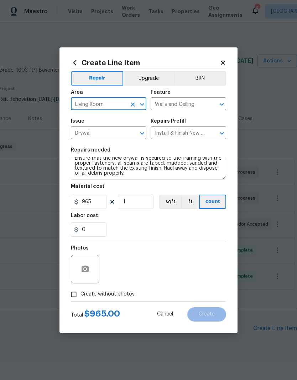
scroll to position [9, 0]
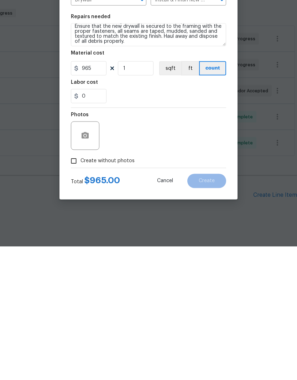
click at [80, 287] on input "Create without photos" at bounding box center [74, 294] width 14 height 14
checkbox input "true"
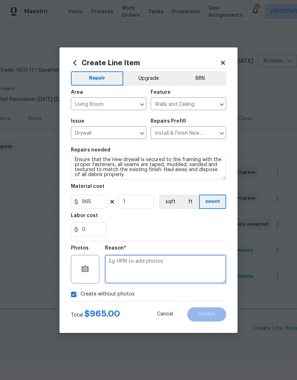
click at [162, 261] on textarea at bounding box center [165, 269] width 121 height 28
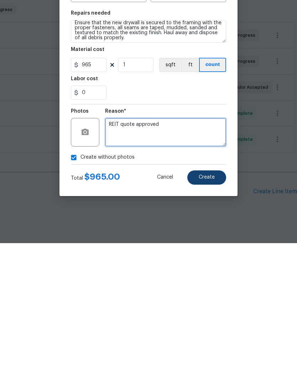
type textarea "REIT quote approved"
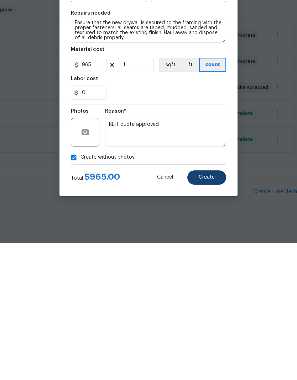
click at [216, 307] on button "Create" at bounding box center [206, 314] width 39 height 14
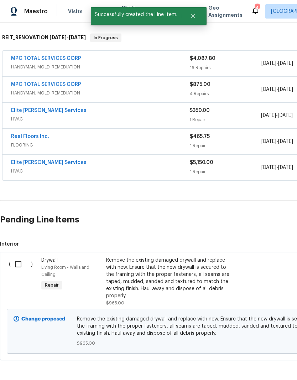
scroll to position [108, 0]
click at [14, 257] on input "checkbox" at bounding box center [21, 264] width 20 height 15
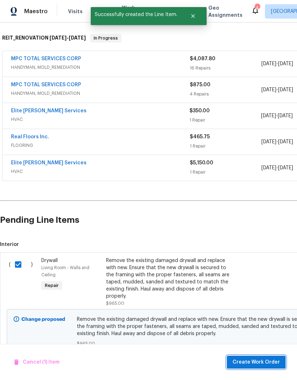
click at [271, 361] on span "Create Work Order" at bounding box center [255, 361] width 47 height 9
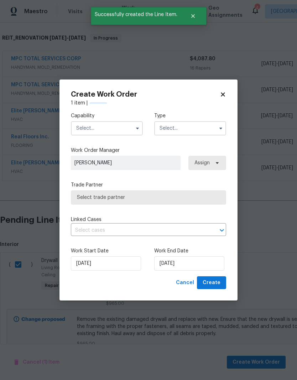
checkbox input "false"
click at [127, 127] on input "text" at bounding box center [107, 128] width 72 height 14
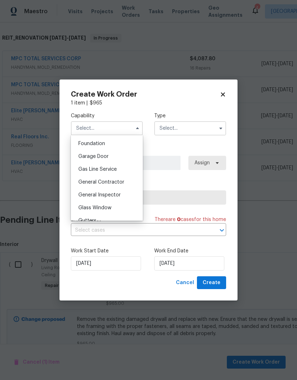
scroll to position [303, 0]
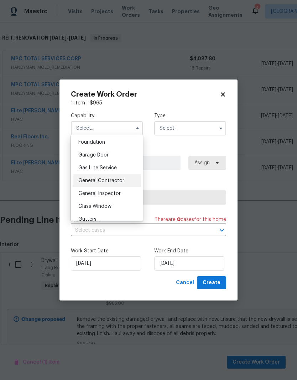
click at [122, 183] on span "General Contractor" at bounding box center [101, 180] width 46 height 5
type input "General Contractor"
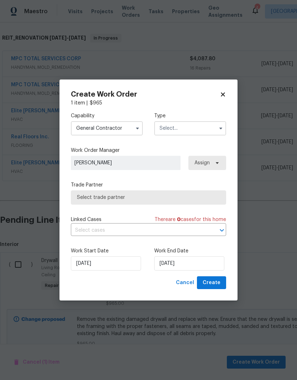
click at [201, 125] on input "text" at bounding box center [190, 128] width 72 height 14
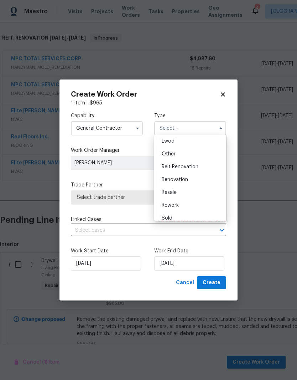
scroll to position [82, 0]
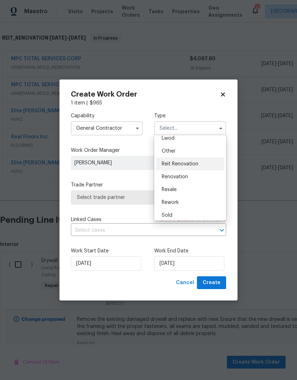
click at [189, 164] on span "Reit Renovation" at bounding box center [180, 163] width 37 height 5
type input "Reit Renovation"
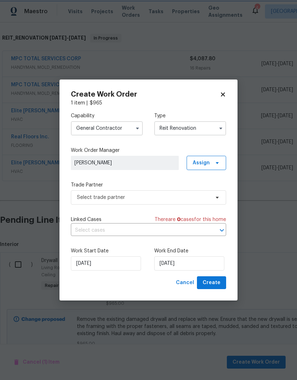
scroll to position [0, 0]
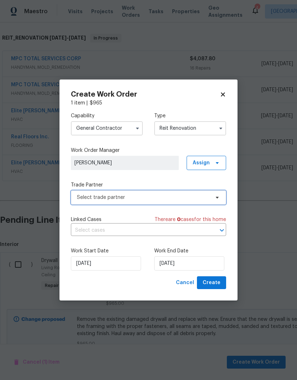
click at [146, 196] on span "Select trade partner" at bounding box center [143, 197] width 133 height 7
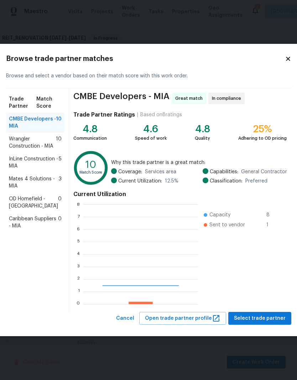
scroll to position [100, 115]
click at [25, 189] on span "Mates 4 Solutions - MIA" at bounding box center [34, 182] width 50 height 14
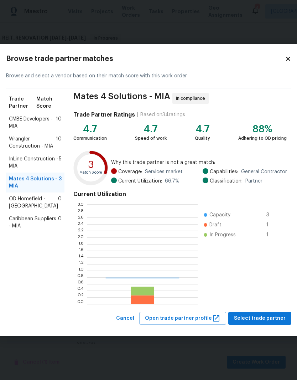
scroll to position [100, 110]
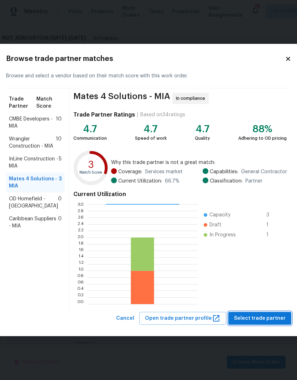
click at [266, 312] on button "Select trade partner" at bounding box center [259, 318] width 63 height 13
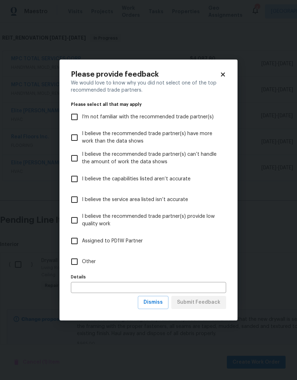
click at [93, 256] on label "Other" at bounding box center [143, 261] width 153 height 21
click at [82, 256] on input "Other" at bounding box center [74, 261] width 15 height 15
checkbox input "true"
click at [216, 298] on span "Submit Feedback" at bounding box center [198, 302] width 43 height 9
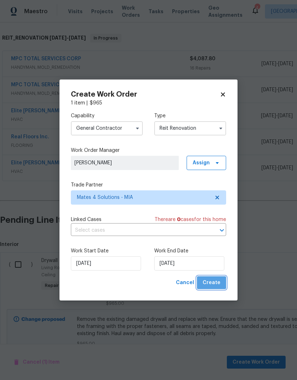
click at [218, 281] on span "Create" at bounding box center [212, 282] width 18 height 9
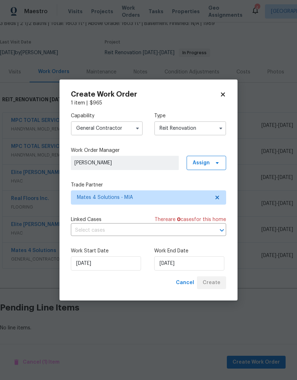
scroll to position [17, 0]
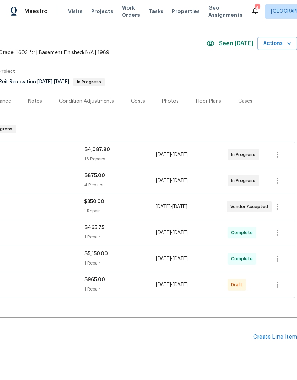
scroll to position [17, 105]
click at [277, 284] on icon "button" at bounding box center [277, 285] width 9 height 9
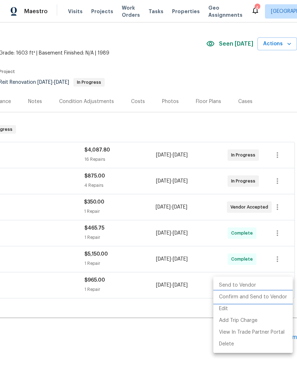
click at [275, 294] on li "Confirm and Send to Vendor" at bounding box center [252, 297] width 79 height 12
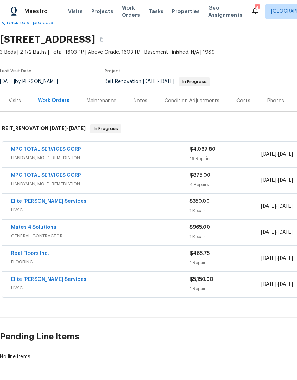
scroll to position [17, 0]
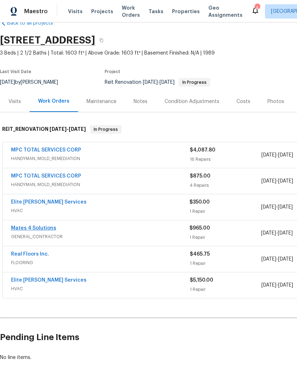
click at [45, 225] on link "Mates 4 Solutions" at bounding box center [33, 227] width 45 height 5
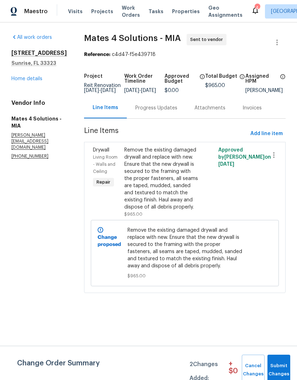
click at [167, 107] on div "Progress Updates" at bounding box center [156, 107] width 59 height 21
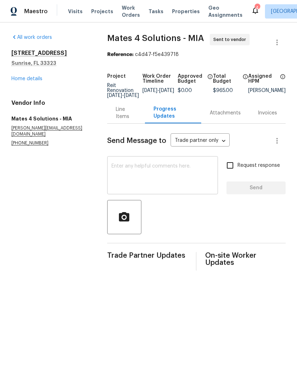
click at [163, 170] on textarea at bounding box center [162, 175] width 102 height 25
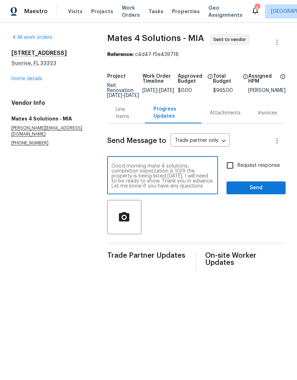
type textarea "Good morning mate 4 solutions, completion expectation is 10/9 the property is b…"
click at [232, 173] on input "Request response" at bounding box center [230, 165] width 15 height 15
checkbox input "true"
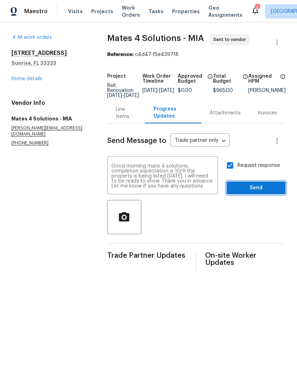
click at [261, 191] on span "Send" at bounding box center [256, 187] width 48 height 9
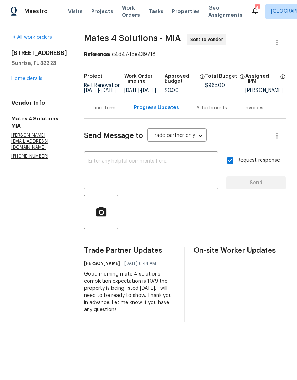
click at [36, 77] on link "Home details" at bounding box center [26, 78] width 31 height 5
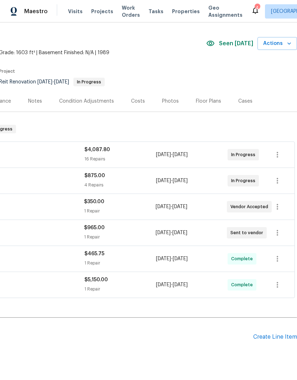
scroll to position [17, 105]
